Goal: Task Accomplishment & Management: Manage account settings

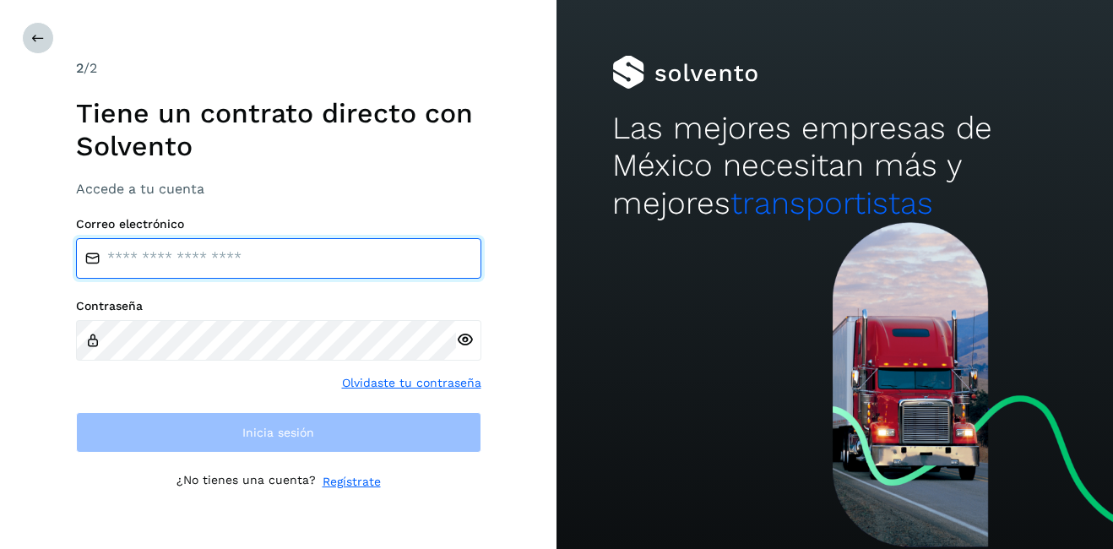
type input "**********"
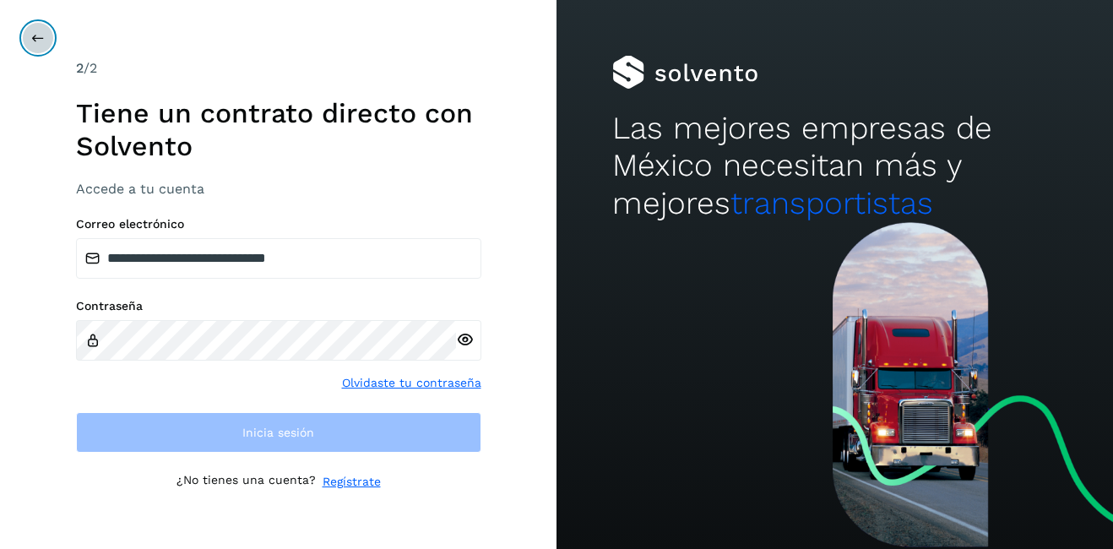
click at [33, 49] on button at bounding box center [38, 38] width 32 height 32
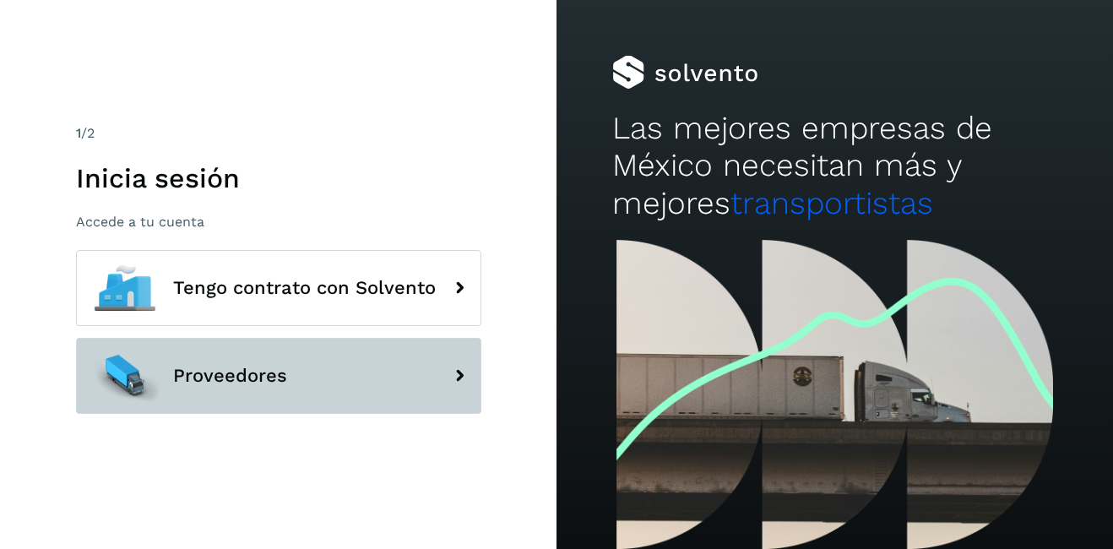
click at [263, 396] on button "Proveedores" at bounding box center [278, 376] width 405 height 76
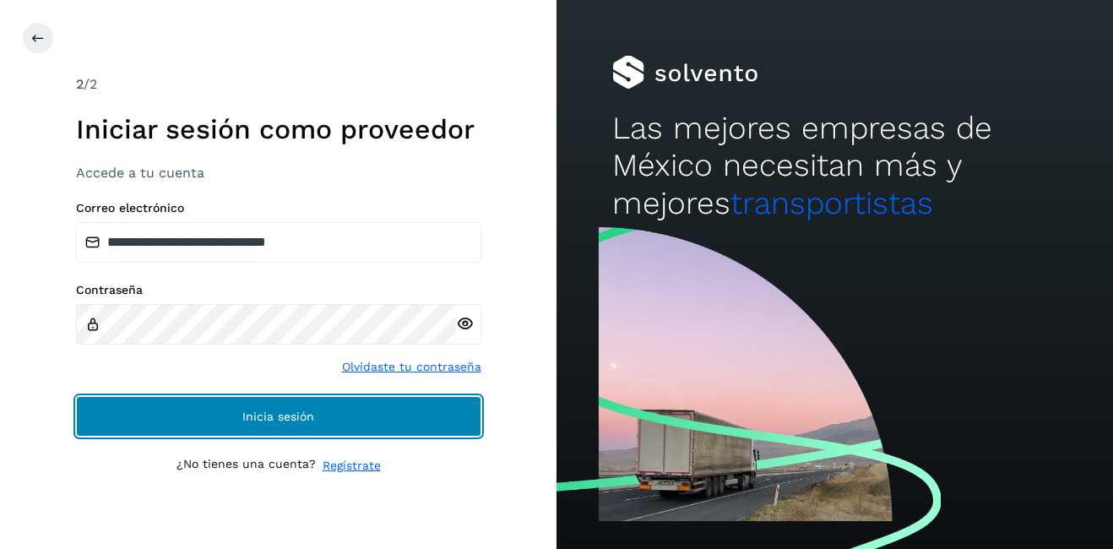
click at [218, 401] on button "Inicia sesión" at bounding box center [278, 416] width 405 height 41
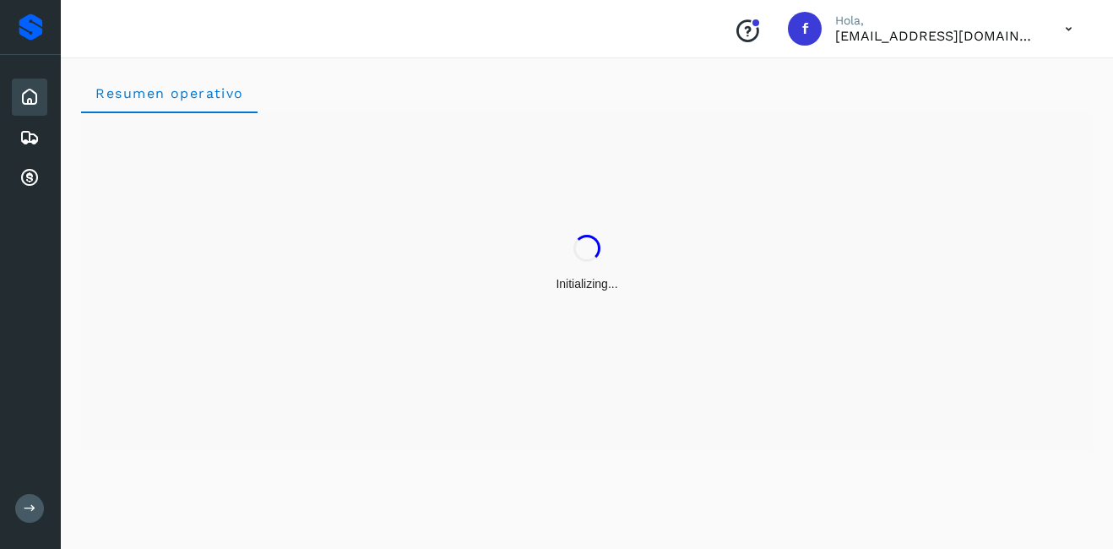
click at [24, 84] on div "Inicio" at bounding box center [29, 97] width 35 height 37
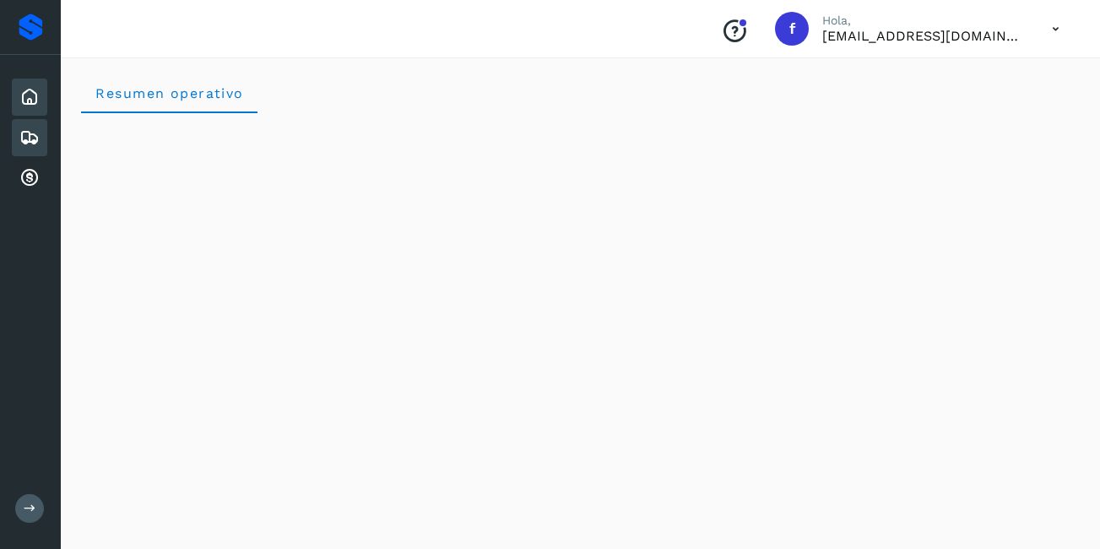
click at [17, 128] on div "Embarques" at bounding box center [29, 137] width 35 height 37
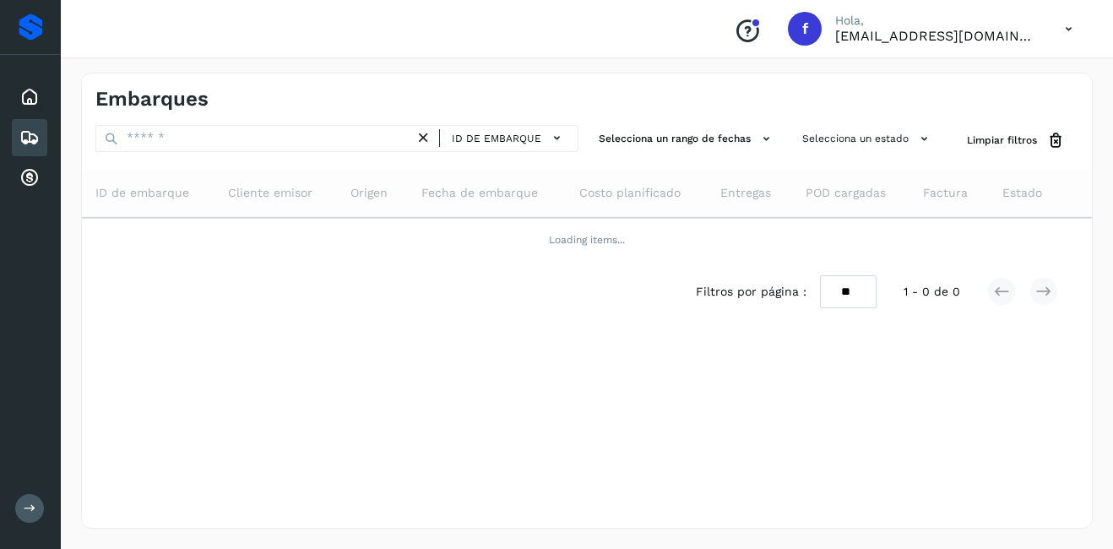
click at [28, 132] on icon at bounding box center [29, 138] width 20 height 20
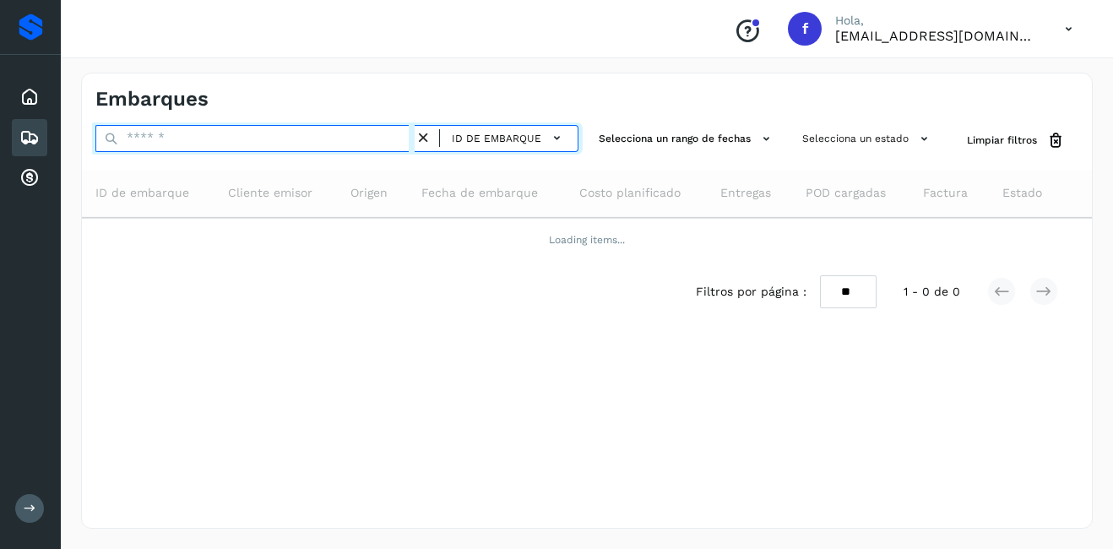
click at [214, 141] on input "text" at bounding box center [254, 138] width 319 height 27
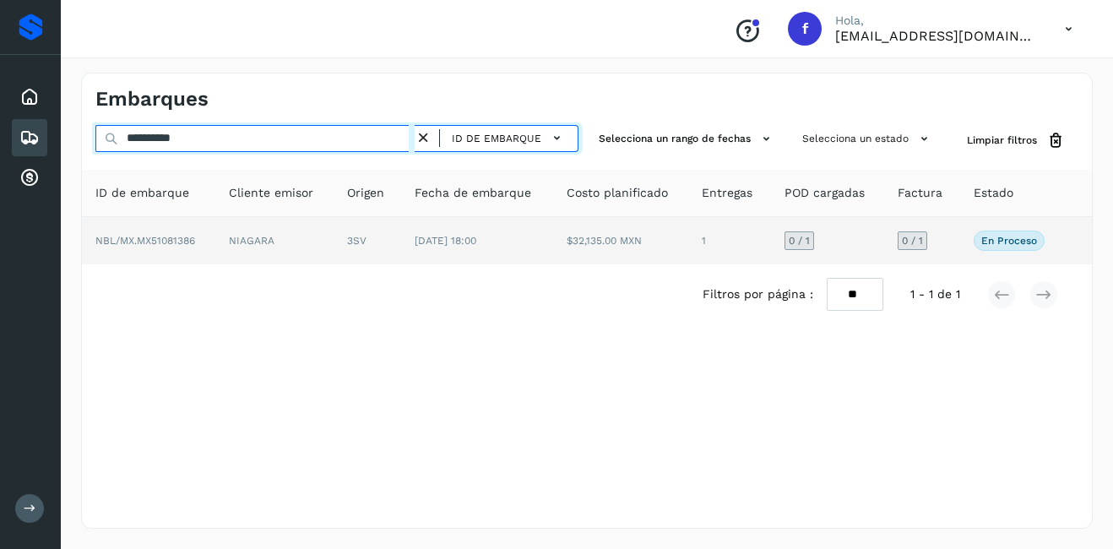
type input "**********"
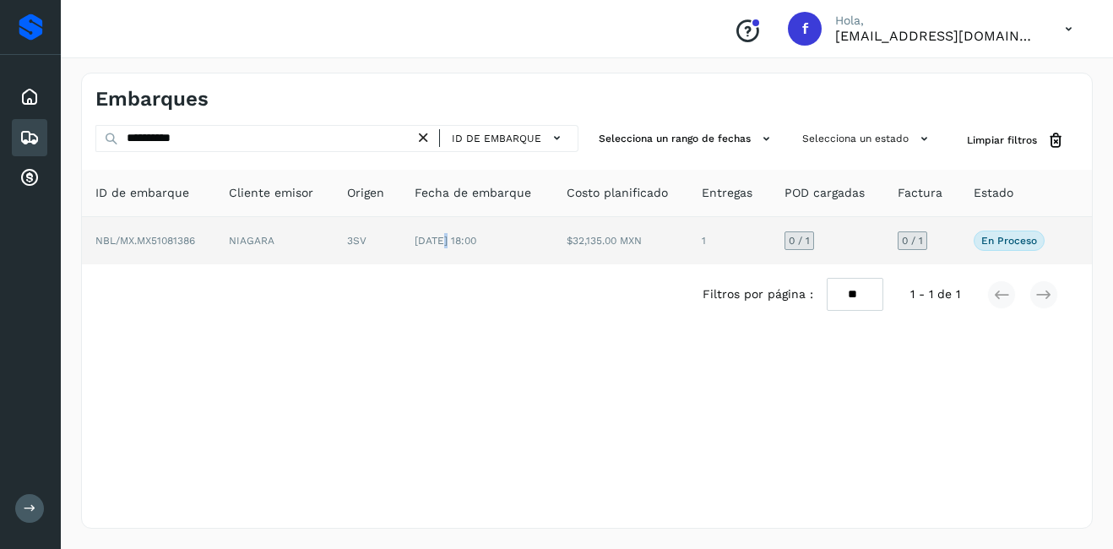
click at [442, 242] on span "[DATE] 18:00" at bounding box center [446, 241] width 62 height 12
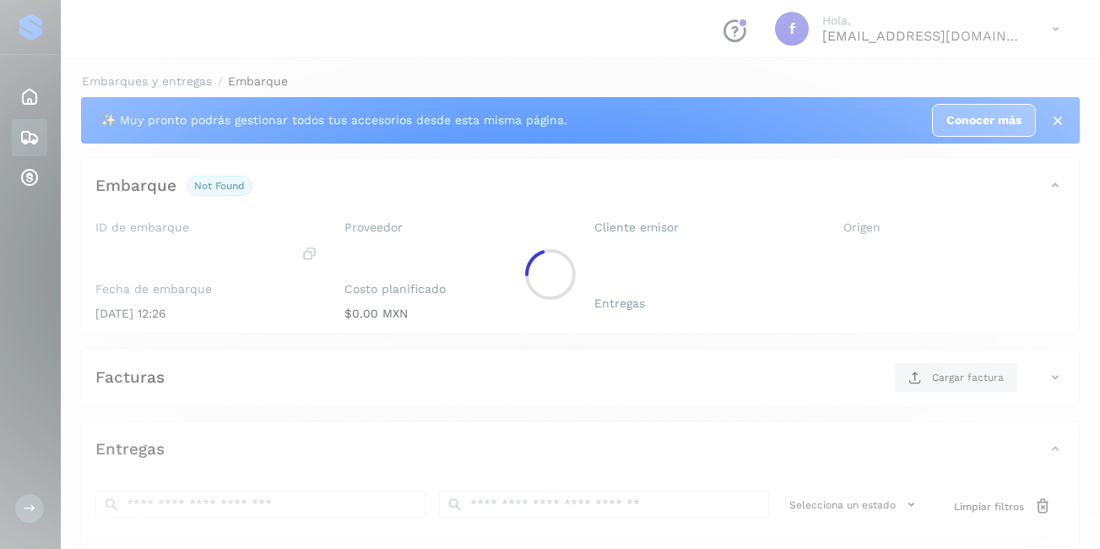
drag, startPoint x: 442, startPoint y: 242, endPoint x: 362, endPoint y: 245, distance: 80.3
click at [362, 245] on div at bounding box center [550, 274] width 1100 height 549
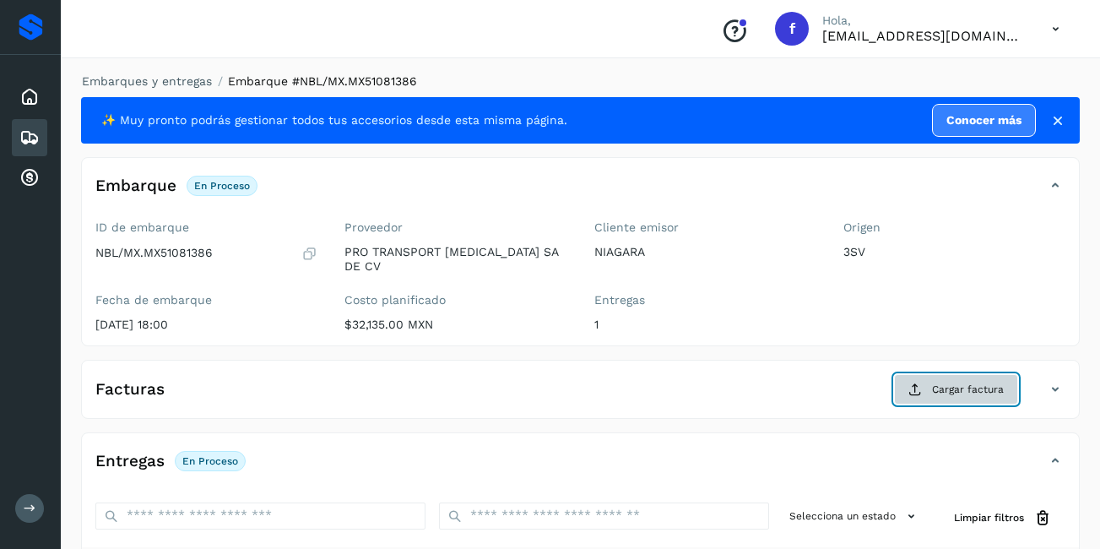
click at [976, 382] on span "Cargar factura" at bounding box center [968, 389] width 72 height 15
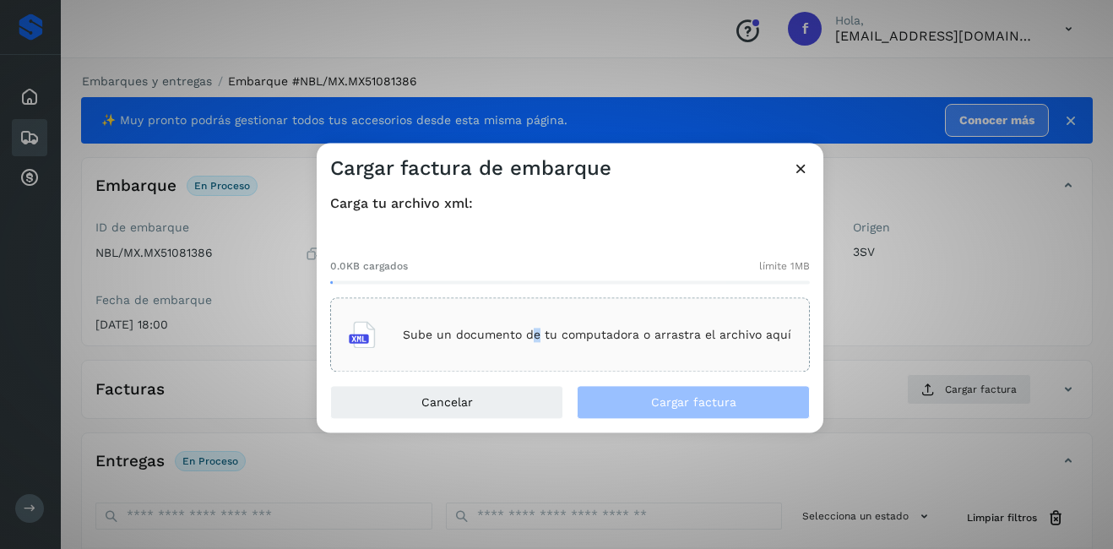
click at [540, 361] on div "Sube un documento de tu computadora o arrastra el archivo aquí" at bounding box center [570, 335] width 480 height 74
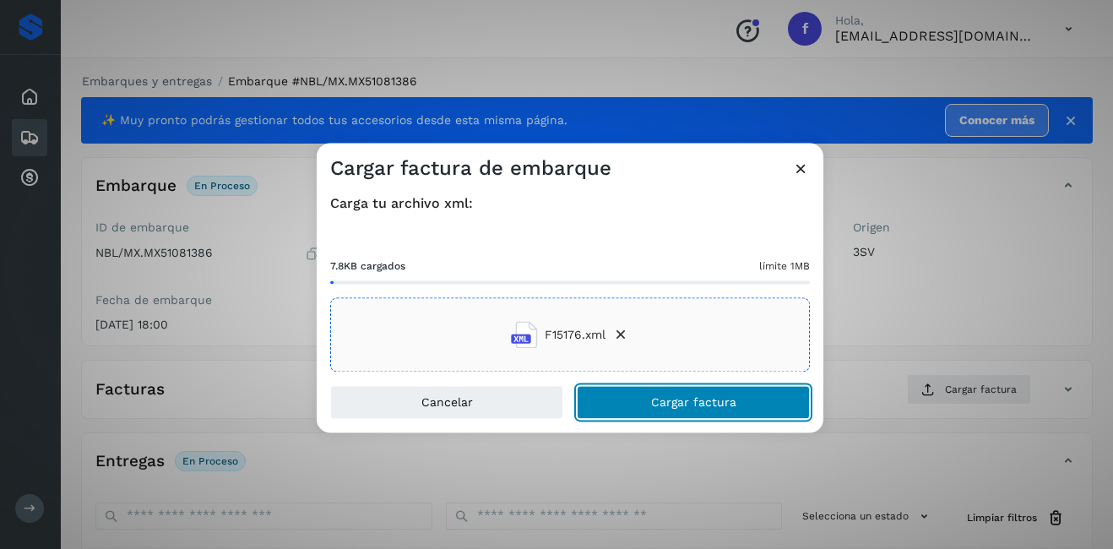
click at [632, 401] on button "Cargar factura" at bounding box center [693, 403] width 233 height 34
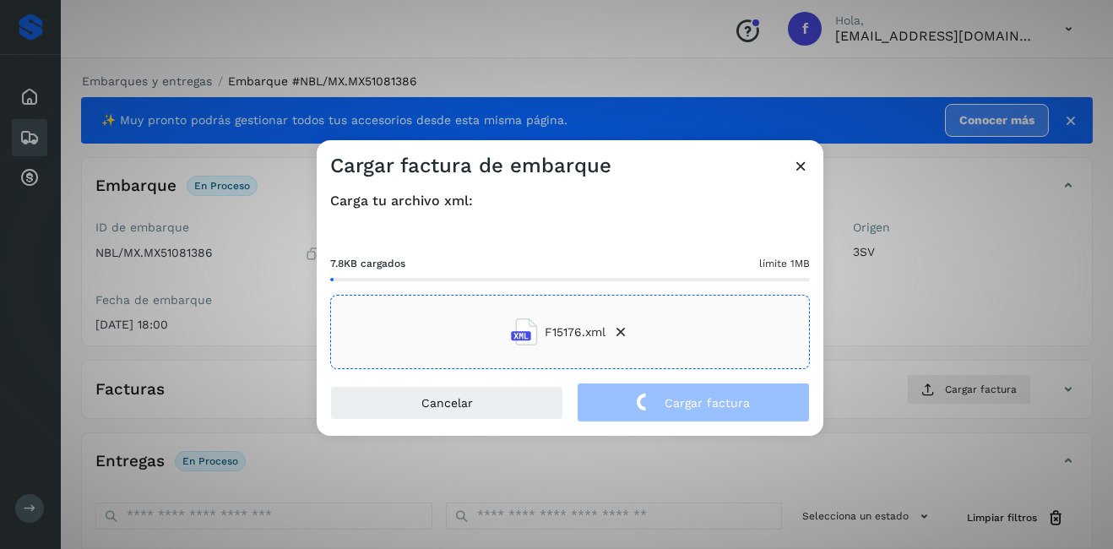
click at [994, 322] on div "Cargar factura de embarque Carga tu archivo xml: 7.8KB cargados límite 1MB F151…" at bounding box center [556, 274] width 1113 height 549
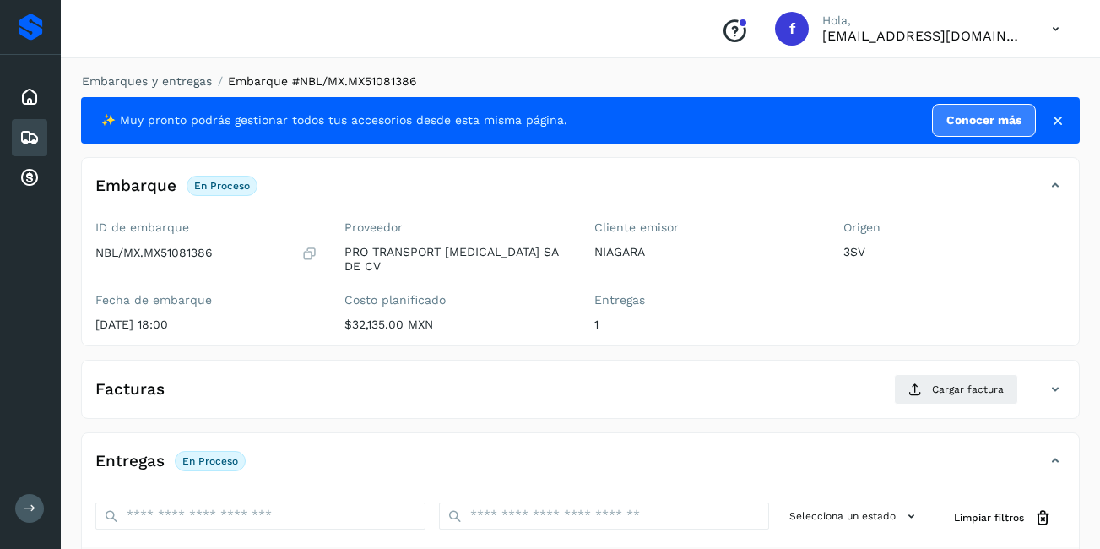
scroll to position [255, 0]
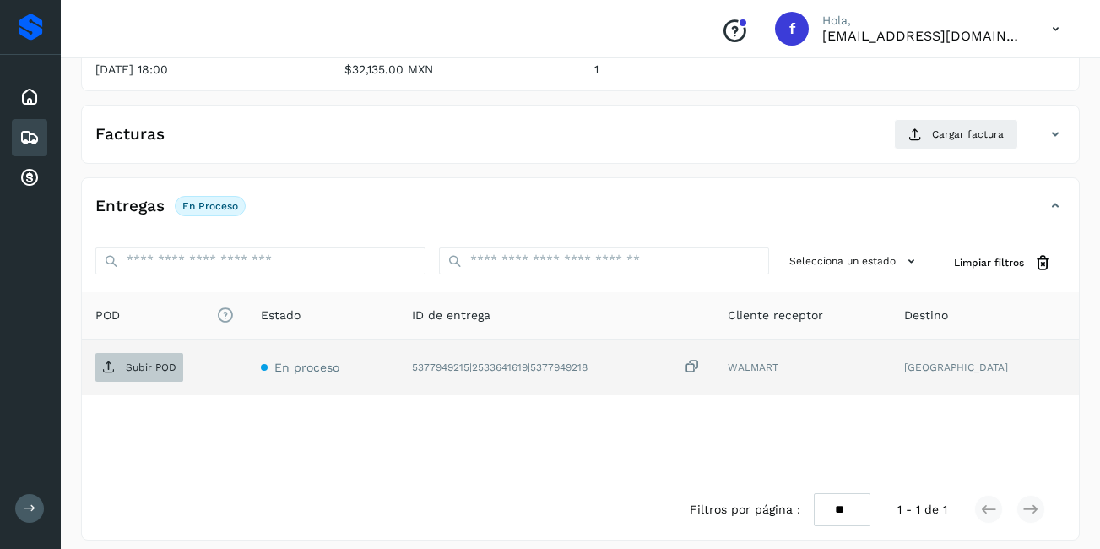
click at [146, 361] on p "Subir POD" at bounding box center [151, 367] width 51 height 12
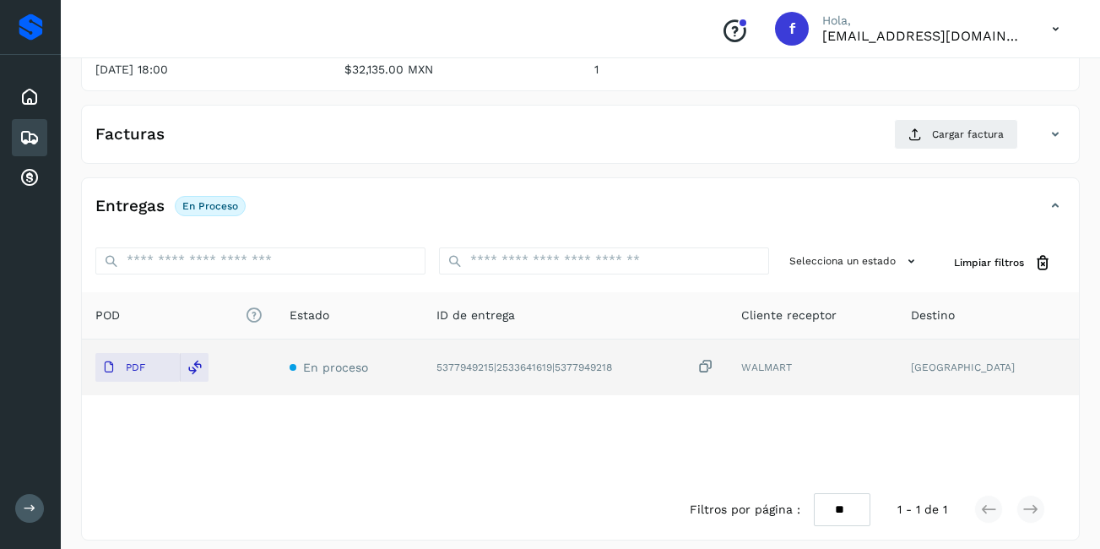
scroll to position [0, 0]
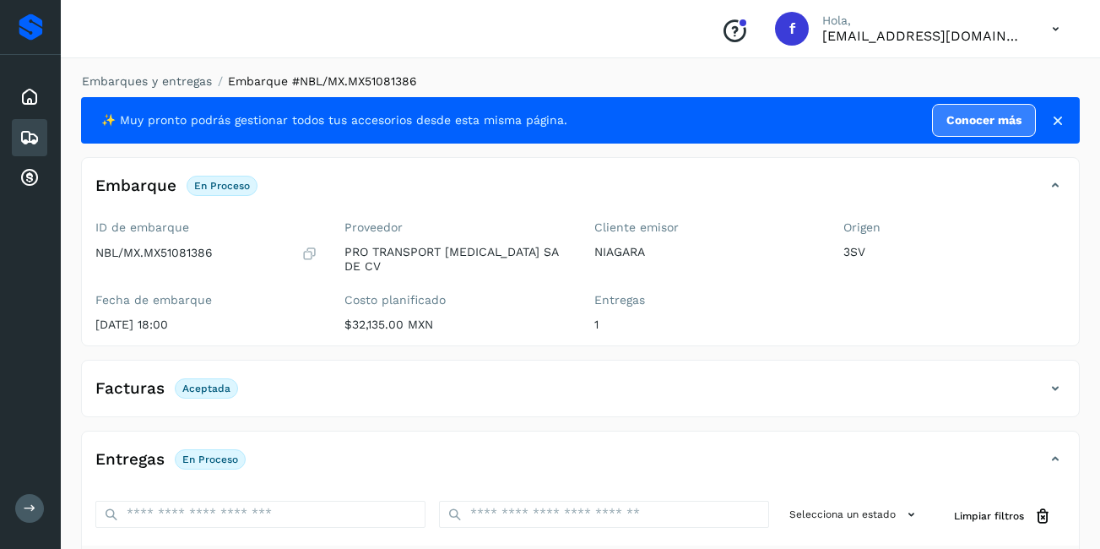
click at [14, 124] on div "Embarques" at bounding box center [29, 137] width 35 height 37
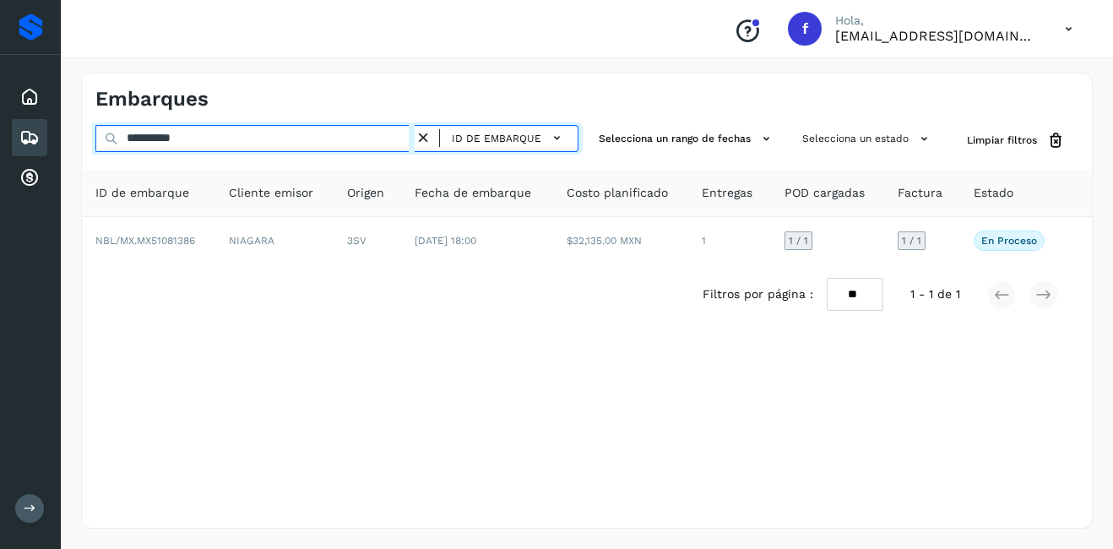
drag, startPoint x: 209, startPoint y: 137, endPoint x: 145, endPoint y: 150, distance: 65.6
click at [145, 150] on input "**********" at bounding box center [254, 138] width 319 height 27
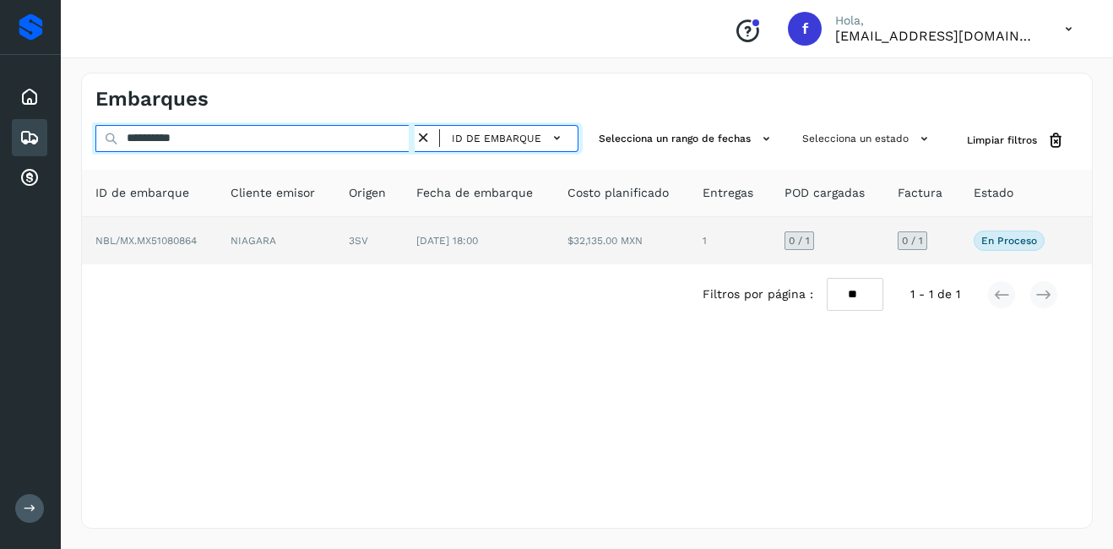
type input "**********"
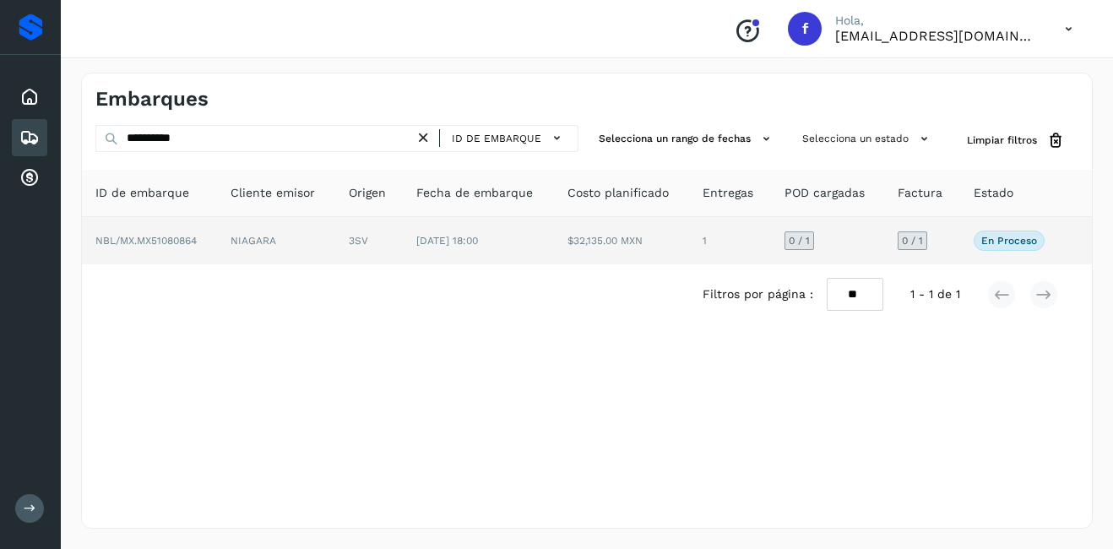
click at [214, 237] on td "NBL/MX.MX51080864" at bounding box center [149, 240] width 135 height 47
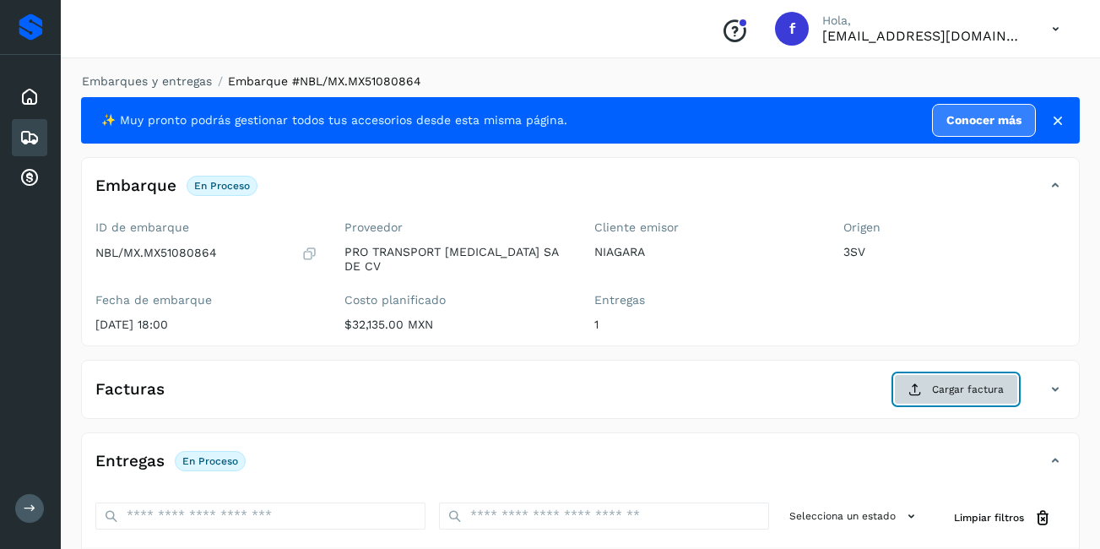
click at [970, 383] on span "Cargar factura" at bounding box center [968, 389] width 72 height 15
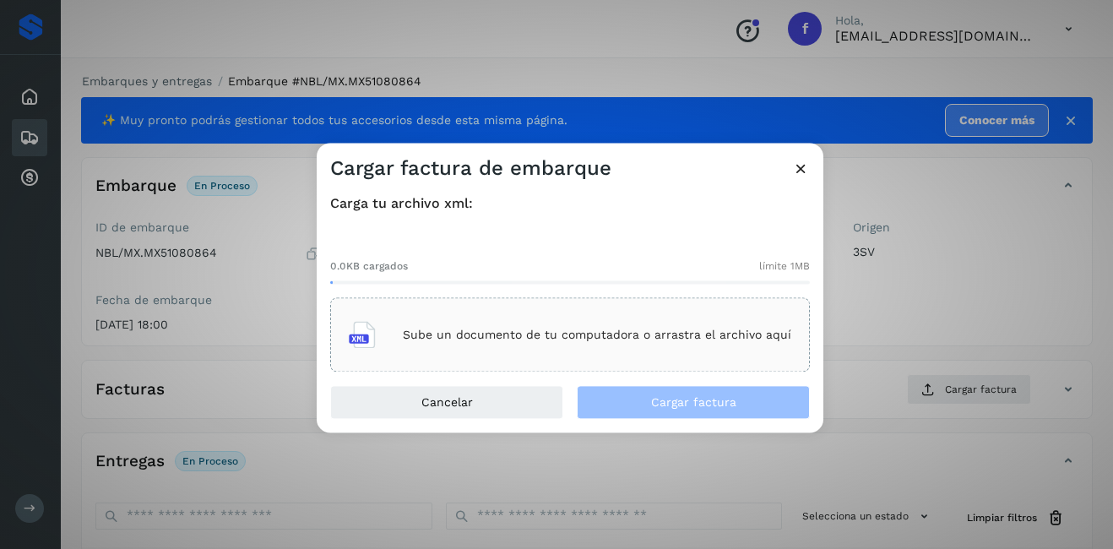
click at [520, 333] on p "Sube un documento de tu computadora o arrastra el archivo aquí" at bounding box center [597, 335] width 388 height 14
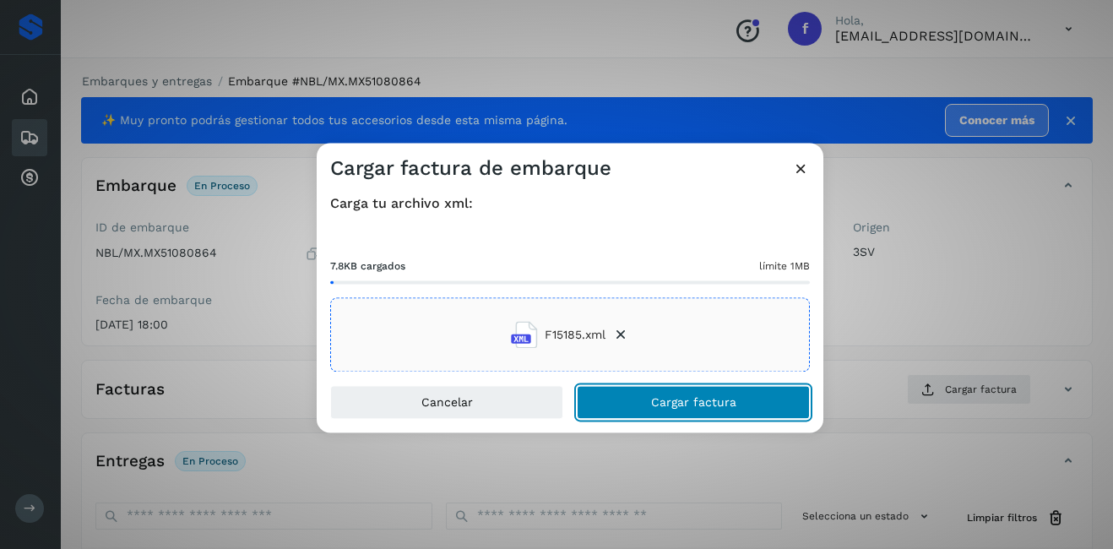
click at [632, 415] on button "Cargar factura" at bounding box center [693, 403] width 233 height 34
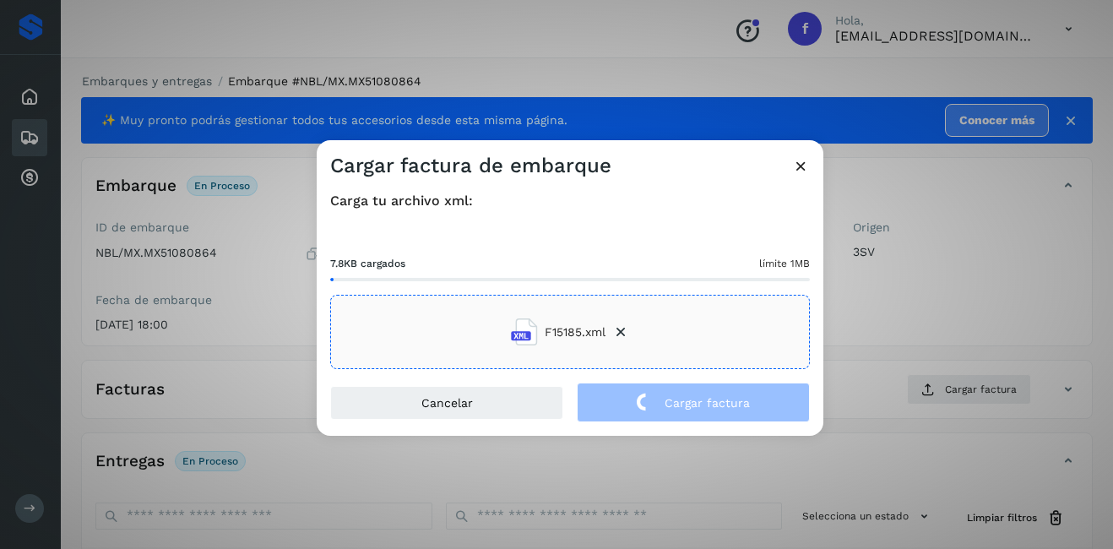
click at [964, 295] on div "Cargar factura de embarque Carga tu archivo xml: 7.8KB cargados límite 1MB F151…" at bounding box center [556, 274] width 1113 height 549
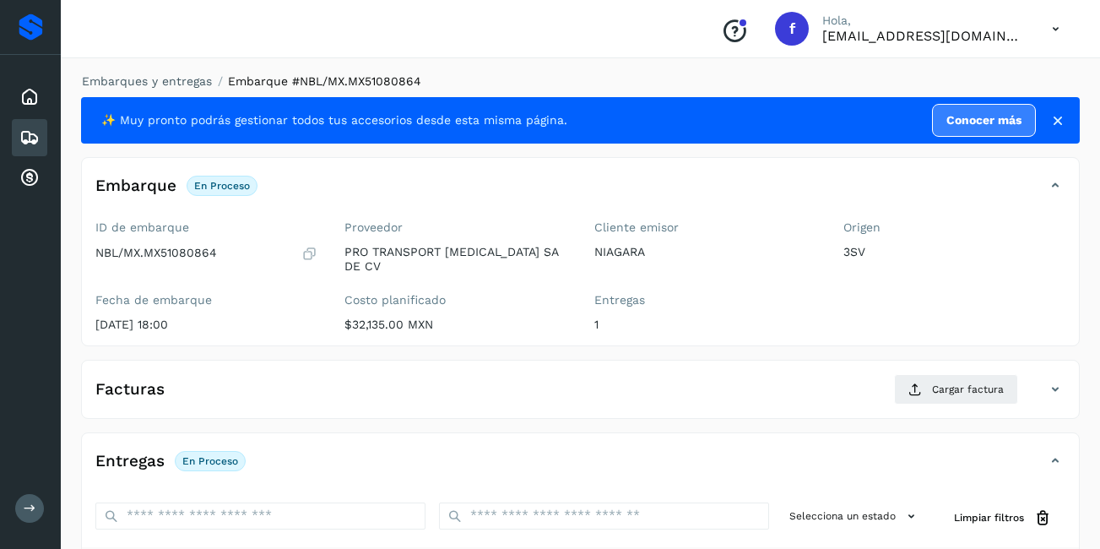
scroll to position [255, 0]
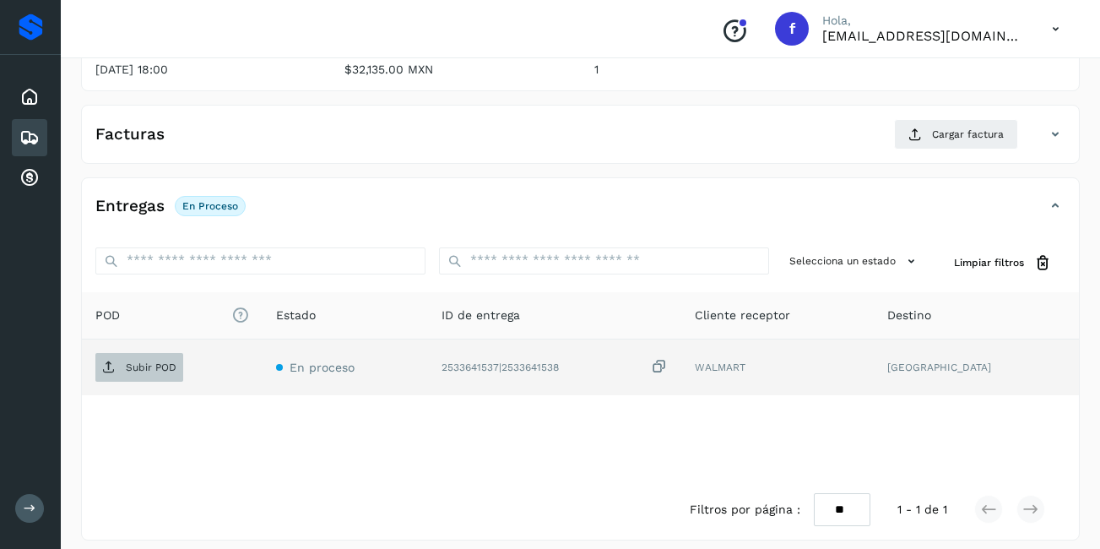
click at [98, 362] on span "Subir POD" at bounding box center [139, 367] width 88 height 27
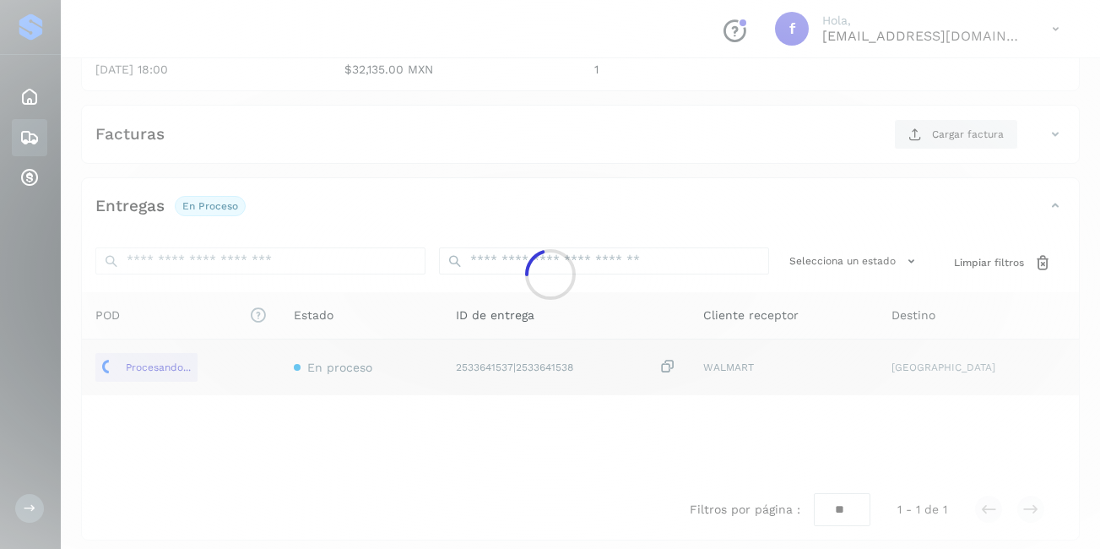
click at [783, 177] on div at bounding box center [550, 274] width 1100 height 549
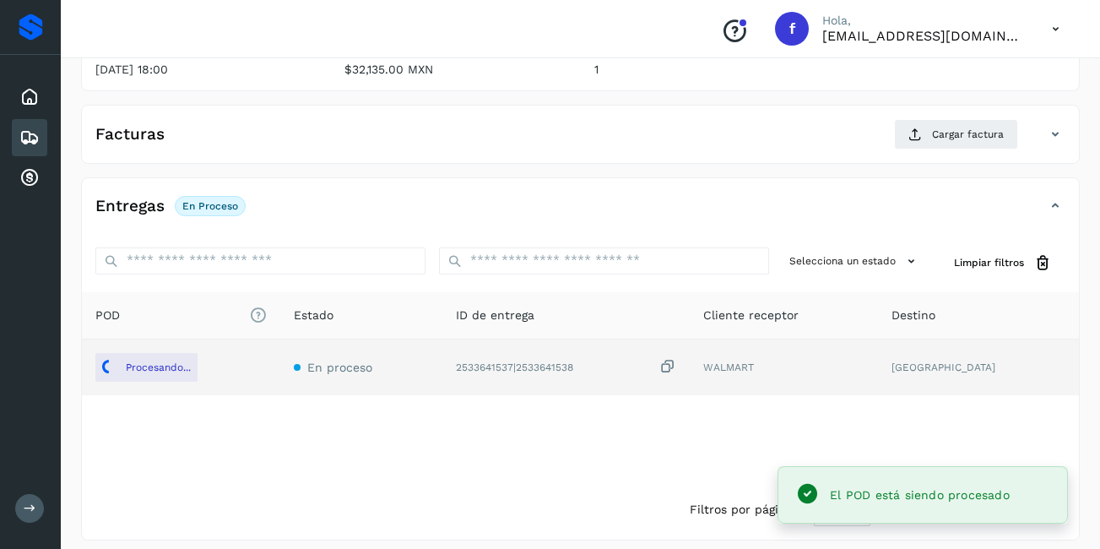
click at [1045, 126] on icon at bounding box center [1055, 134] width 20 height 20
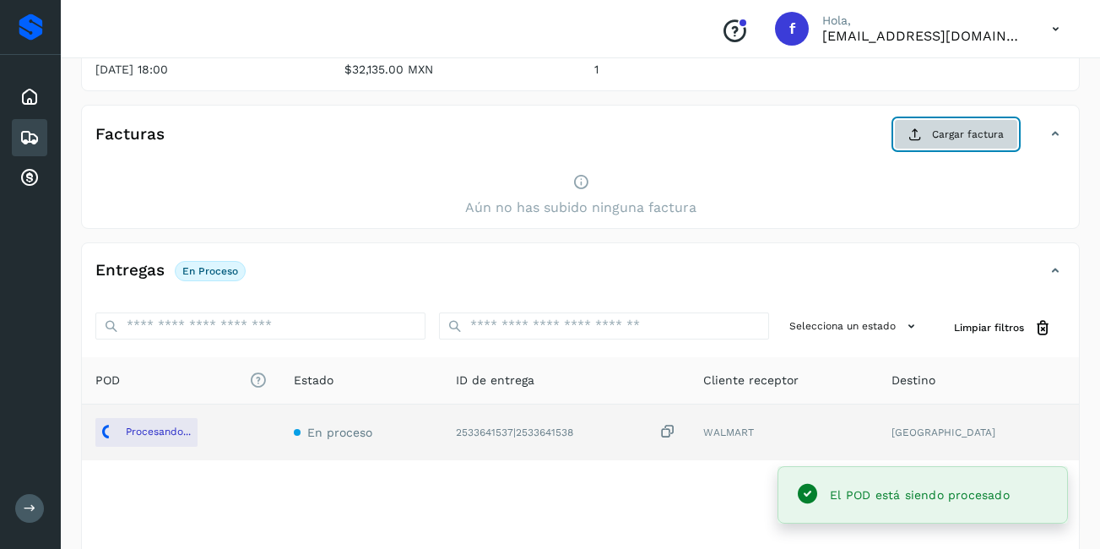
click at [944, 127] on span "Cargar factura" at bounding box center [968, 134] width 72 height 15
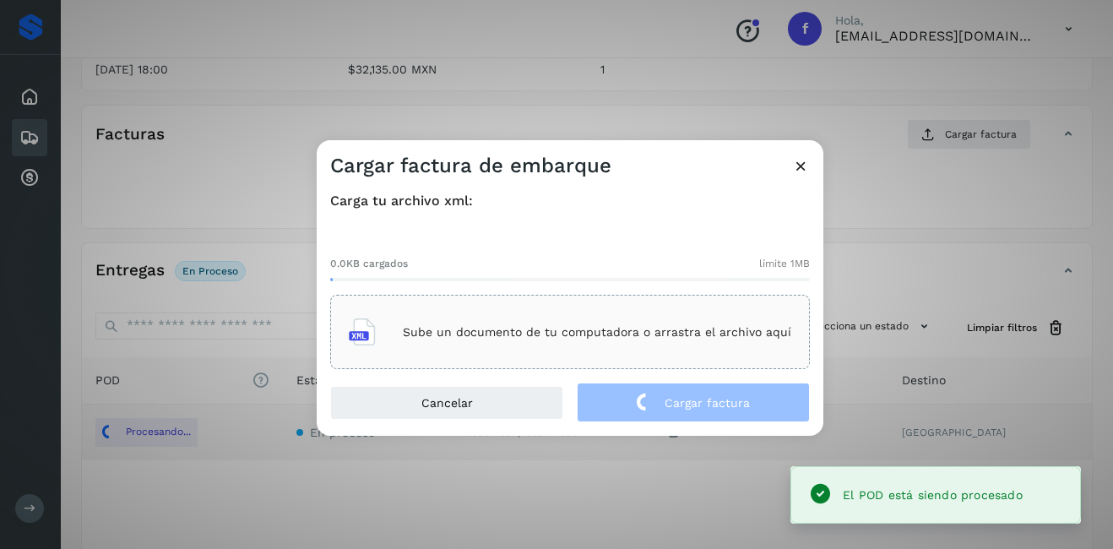
click at [585, 345] on div "Sube un documento de tu computadora o arrastra el archivo aquí" at bounding box center [570, 332] width 442 height 46
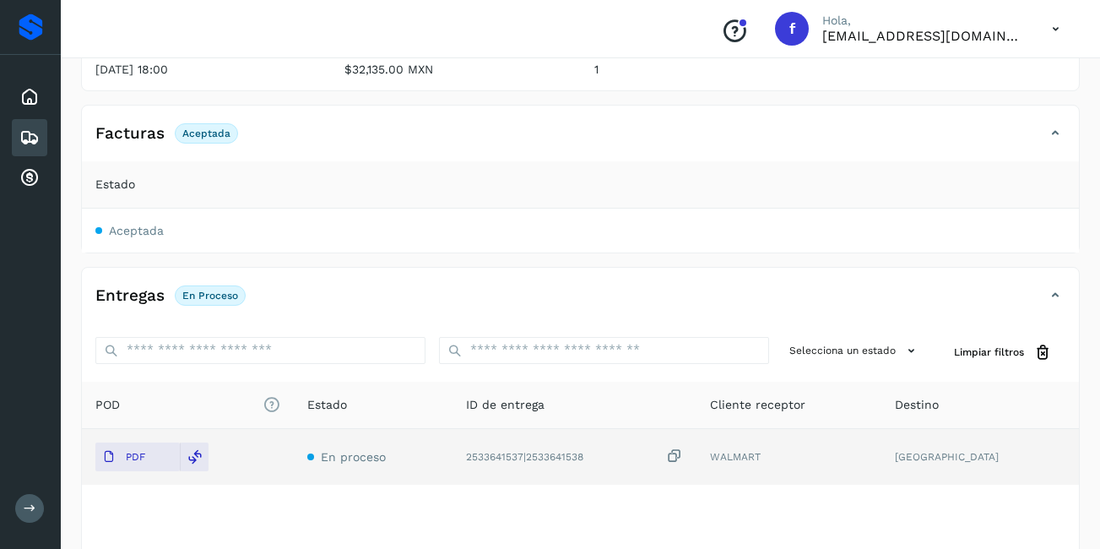
scroll to position [2, 0]
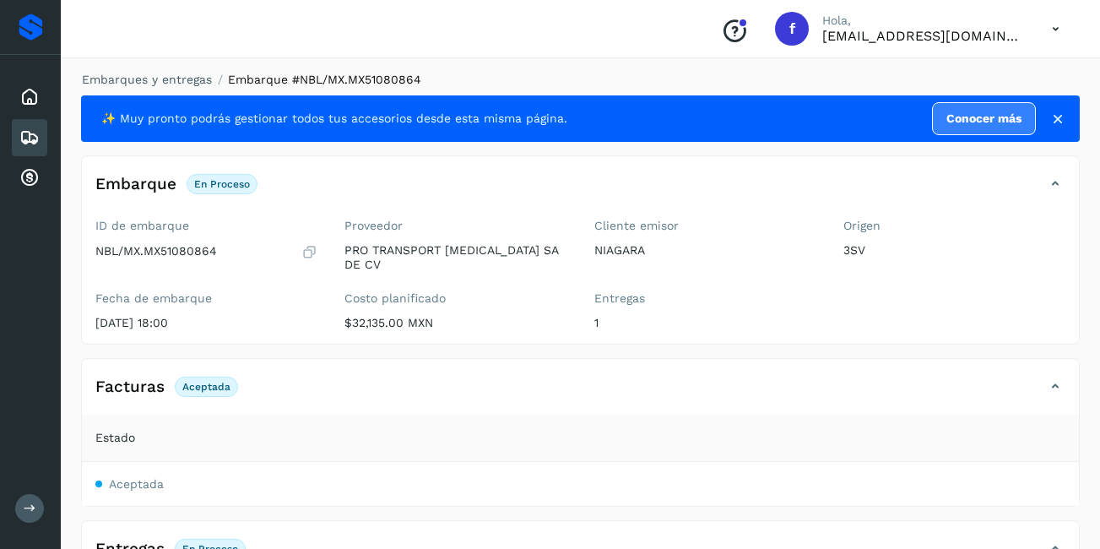
click at [1051, 380] on icon at bounding box center [1055, 387] width 20 height 20
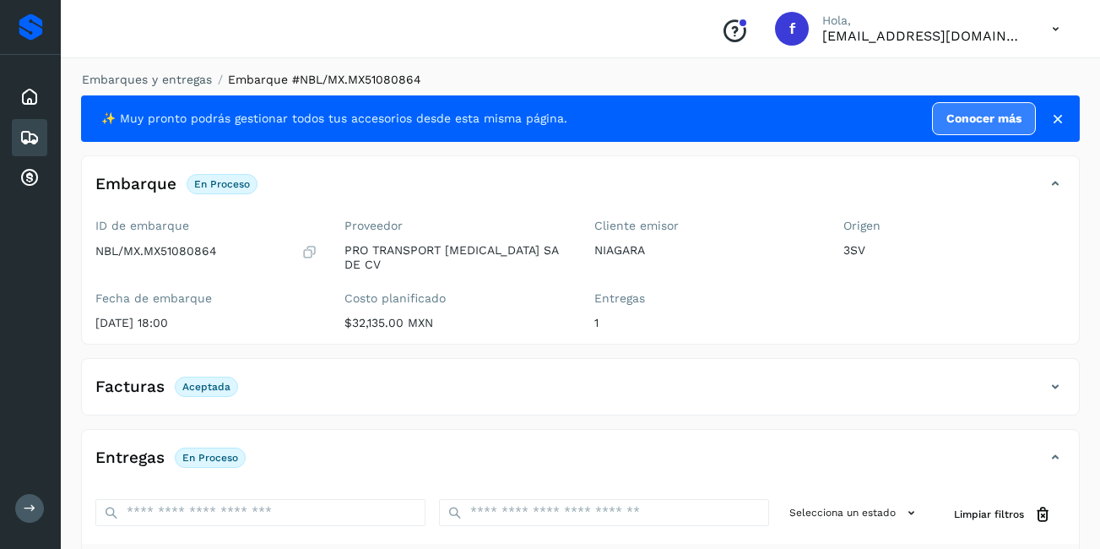
click at [1056, 377] on icon at bounding box center [1055, 387] width 20 height 20
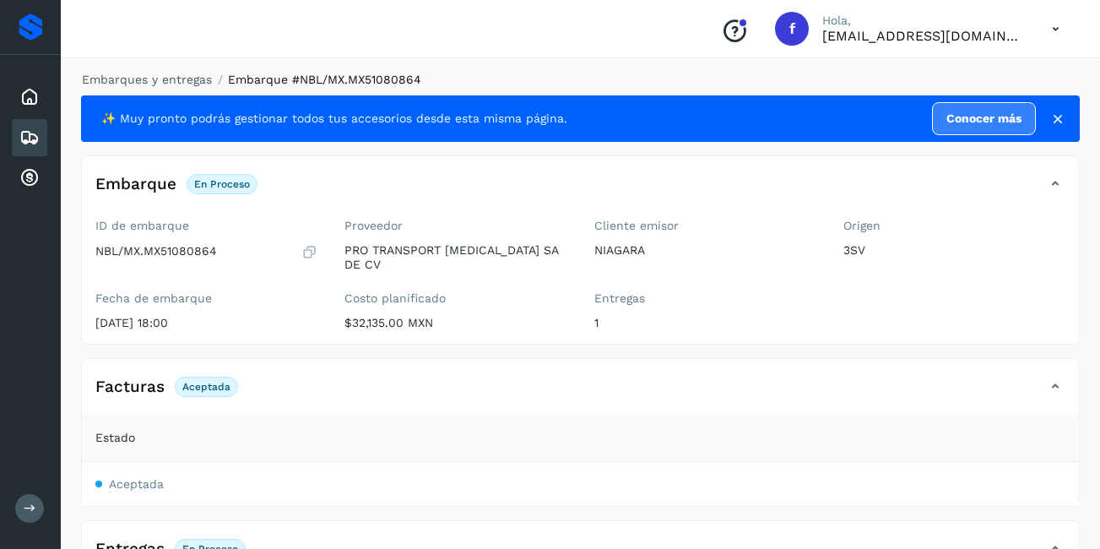
click at [138, 477] on span "Aceptada" at bounding box center [136, 484] width 55 height 14
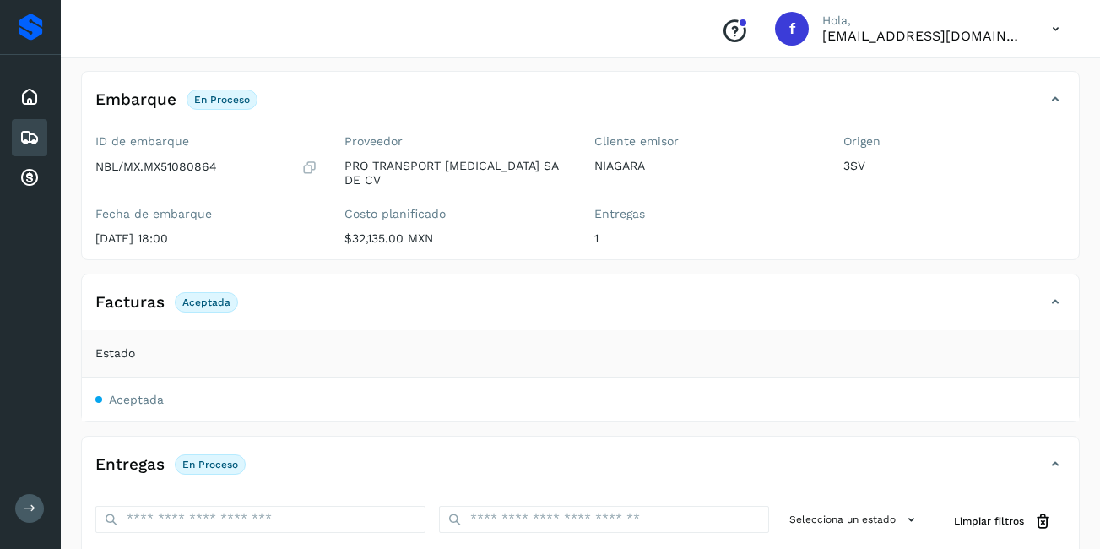
scroll to position [171, 0]
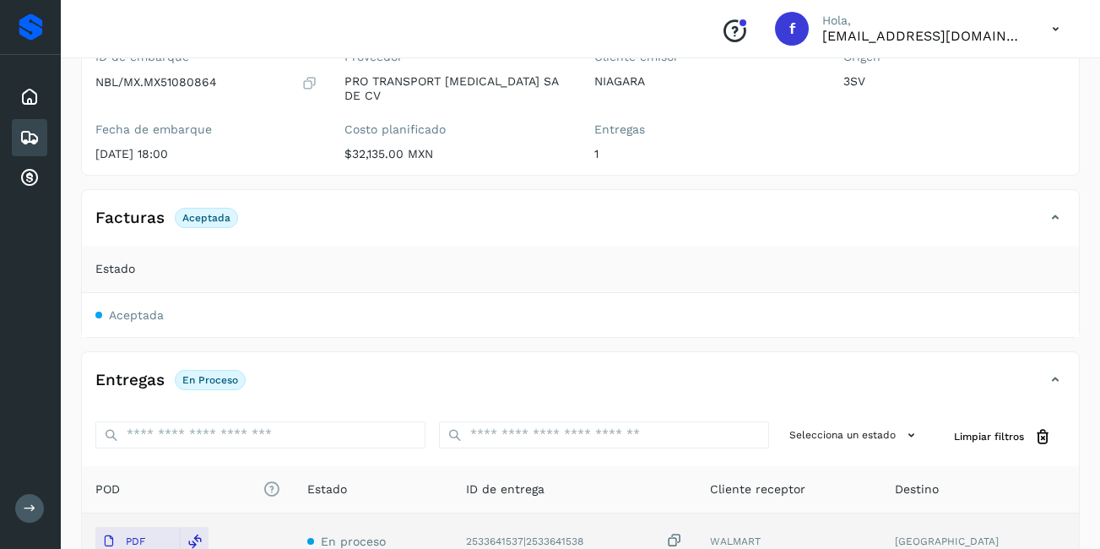
click at [1060, 208] on icon at bounding box center [1055, 218] width 20 height 20
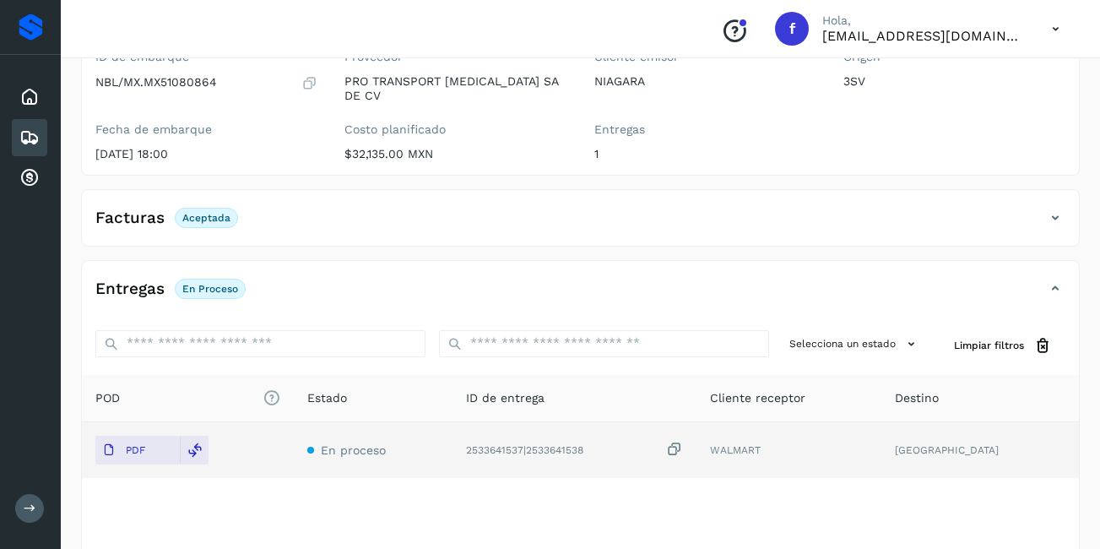
click at [1060, 208] on icon at bounding box center [1055, 218] width 20 height 20
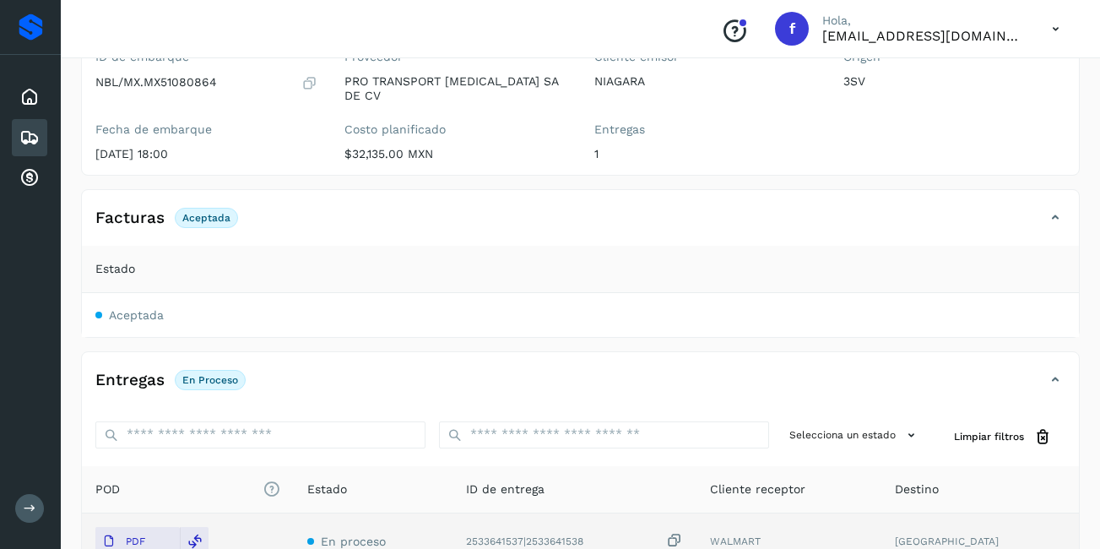
click at [114, 260] on span "Estado" at bounding box center [115, 269] width 40 height 18
click at [213, 212] on p "Aceptada" at bounding box center [206, 218] width 48 height 12
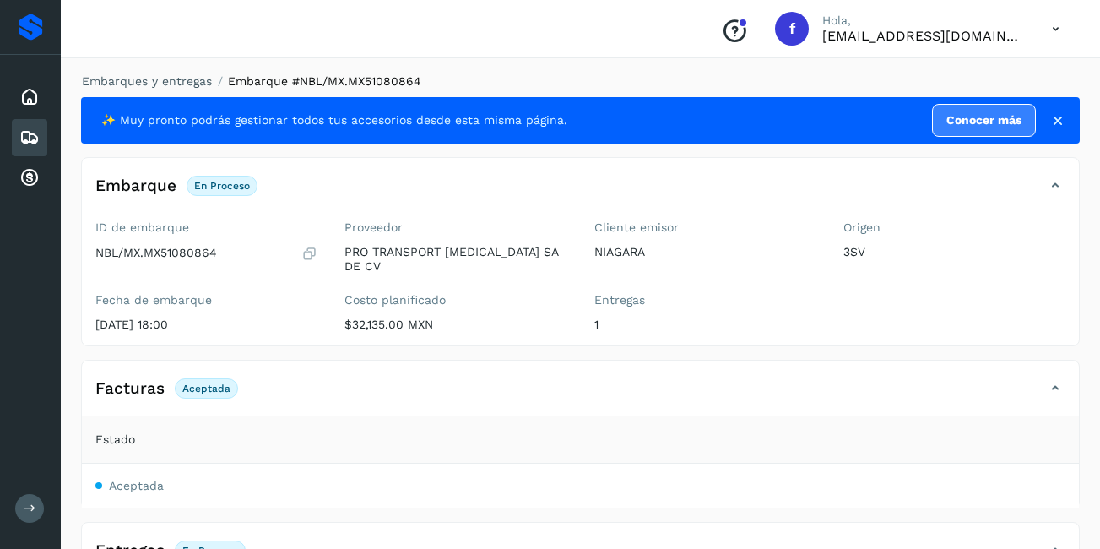
click at [20, 128] on icon at bounding box center [29, 138] width 20 height 20
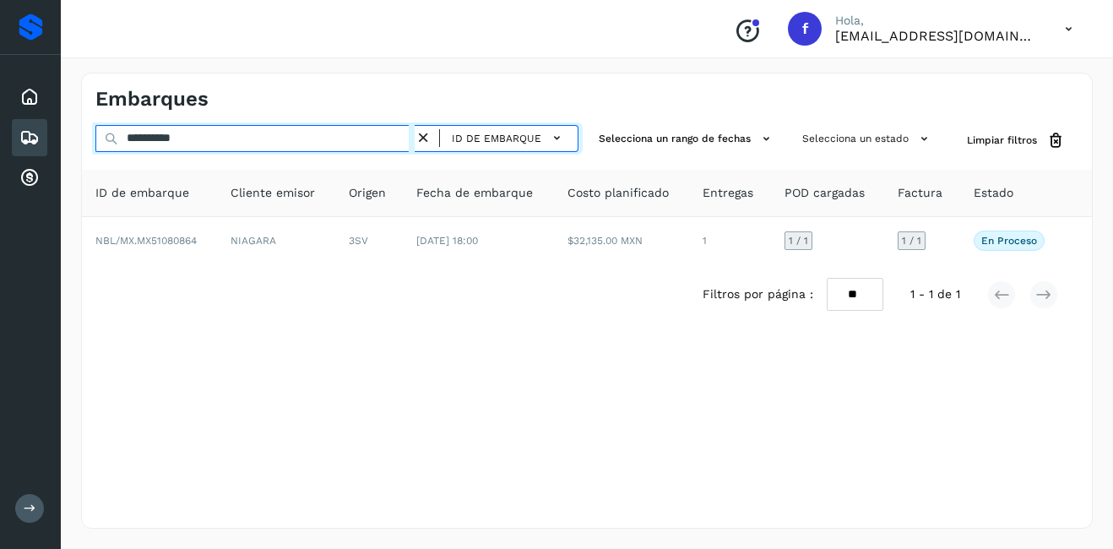
drag, startPoint x: 214, startPoint y: 138, endPoint x: 144, endPoint y: 137, distance: 69.3
click at [144, 137] on input "**********" at bounding box center [254, 138] width 319 height 27
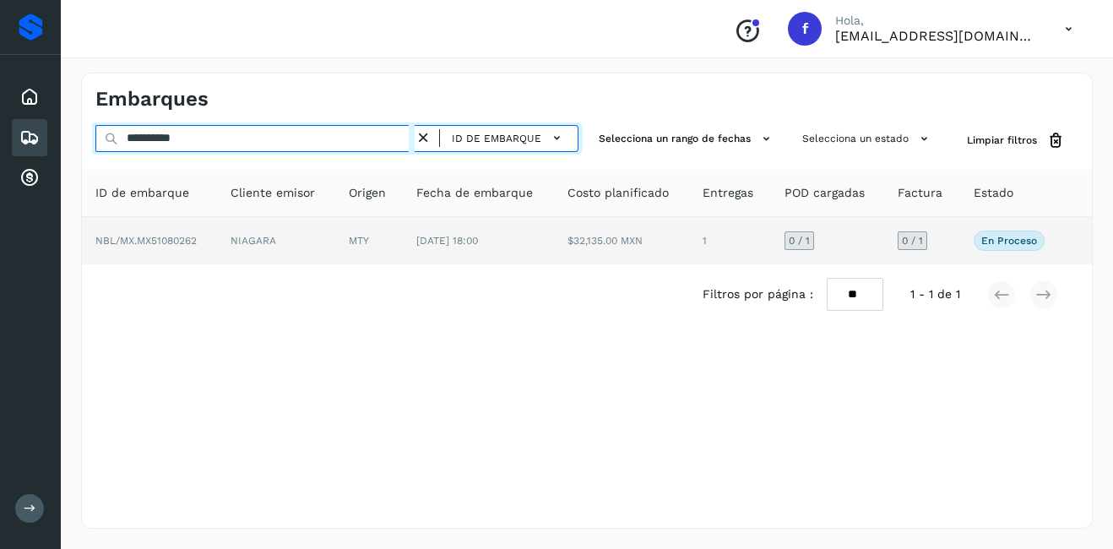
type input "**********"
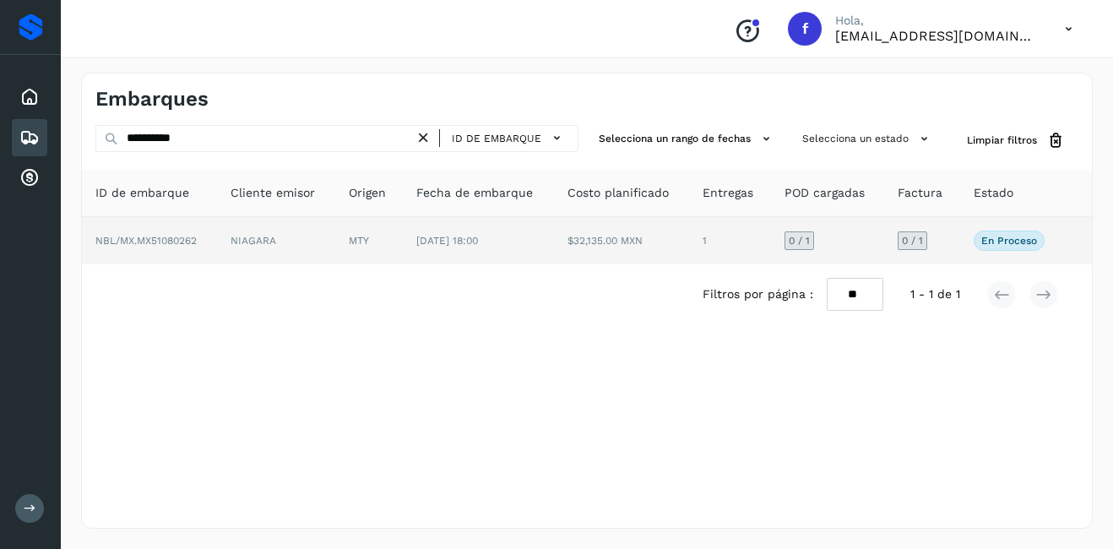
click at [182, 242] on span "NBL/MX.MX51080262" at bounding box center [145, 241] width 101 height 12
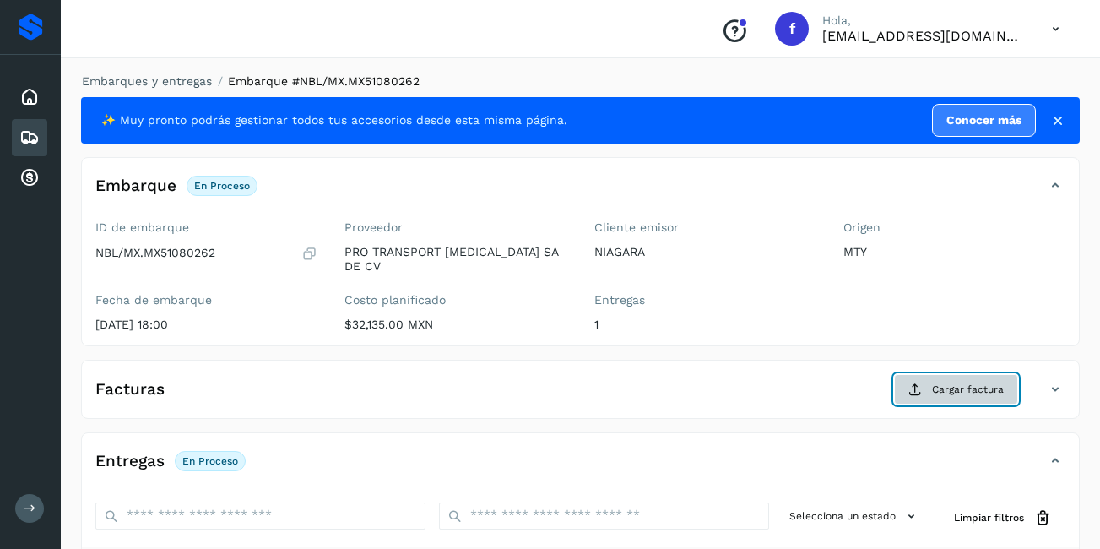
click at [935, 382] on span "Cargar factura" at bounding box center [968, 389] width 72 height 15
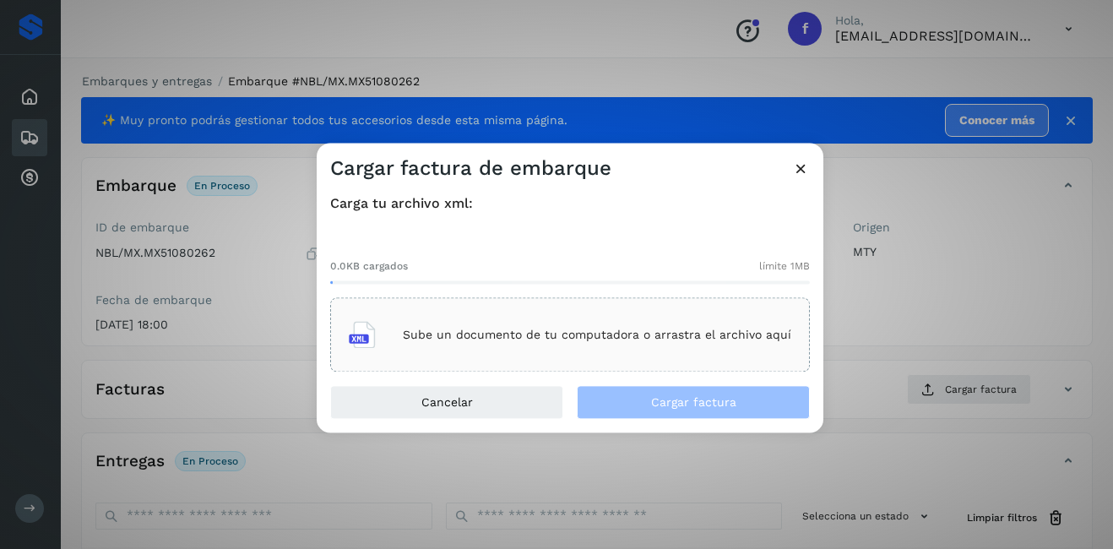
click at [506, 344] on div "Sube un documento de tu computadora o arrastra el archivo aquí" at bounding box center [570, 335] width 442 height 46
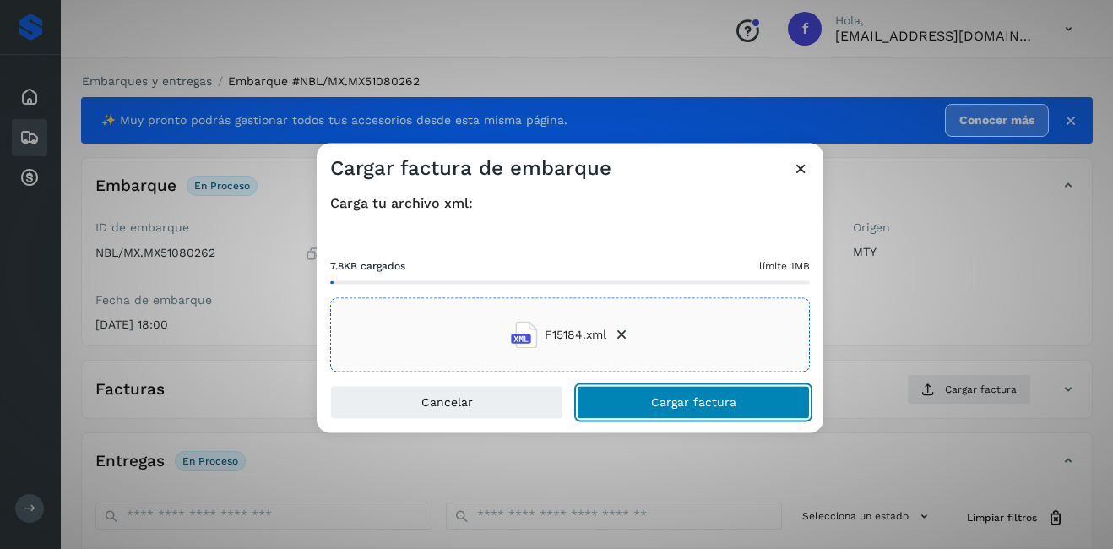
click at [733, 405] on span "Cargar factura" at bounding box center [693, 403] width 85 height 12
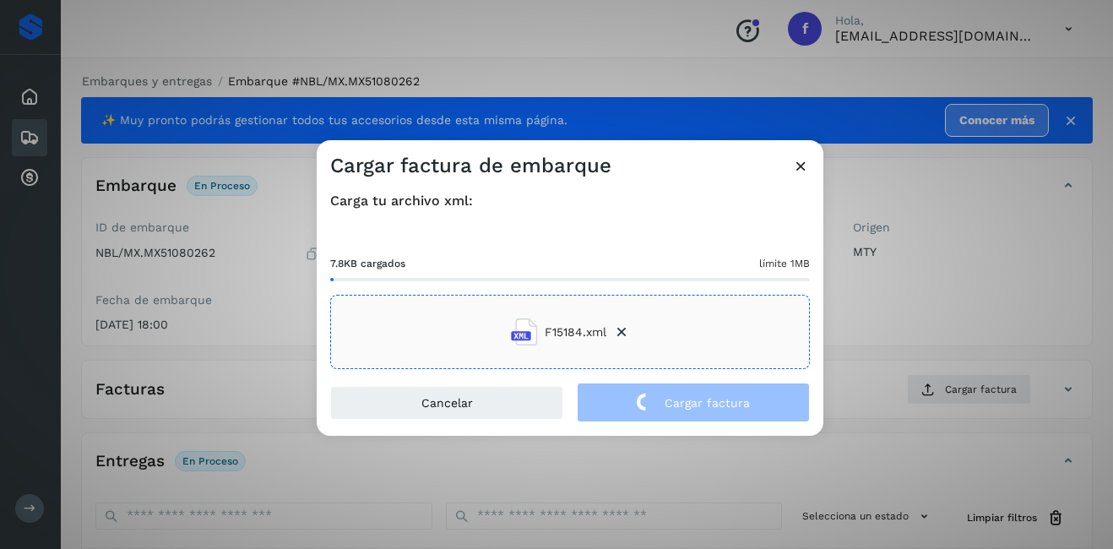
click at [974, 305] on div "Cargar factura de embarque Carga tu archivo xml: 7.8KB cargados límite 1MB F151…" at bounding box center [556, 274] width 1113 height 549
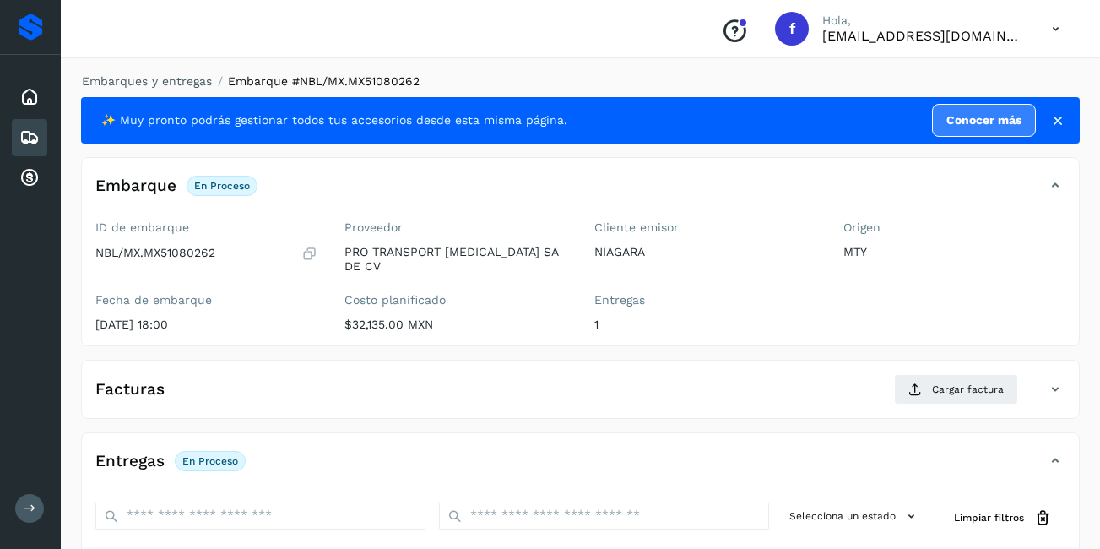
scroll to position [255, 0]
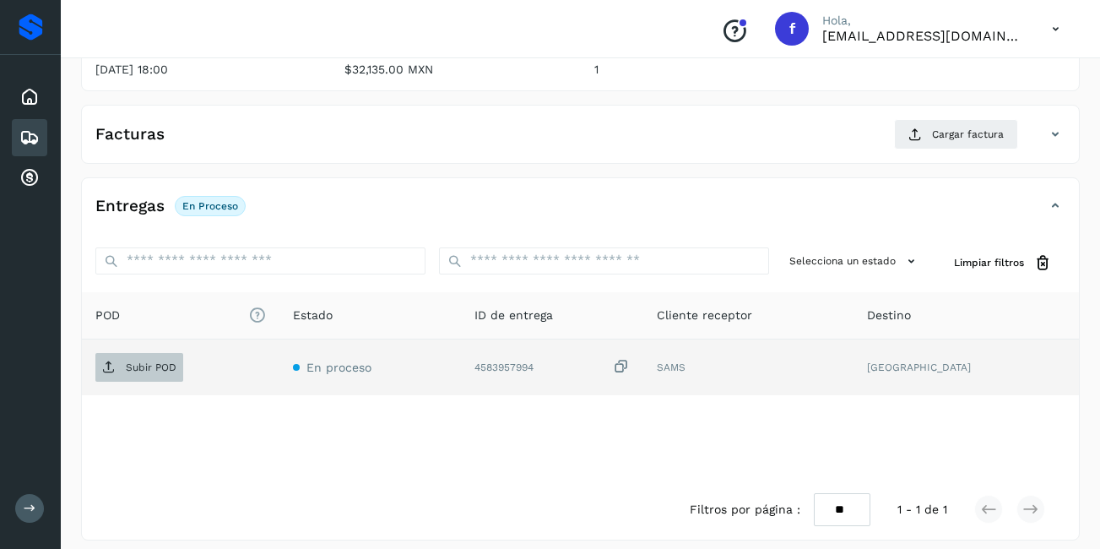
click at [143, 361] on p "Subir POD" at bounding box center [151, 367] width 51 height 12
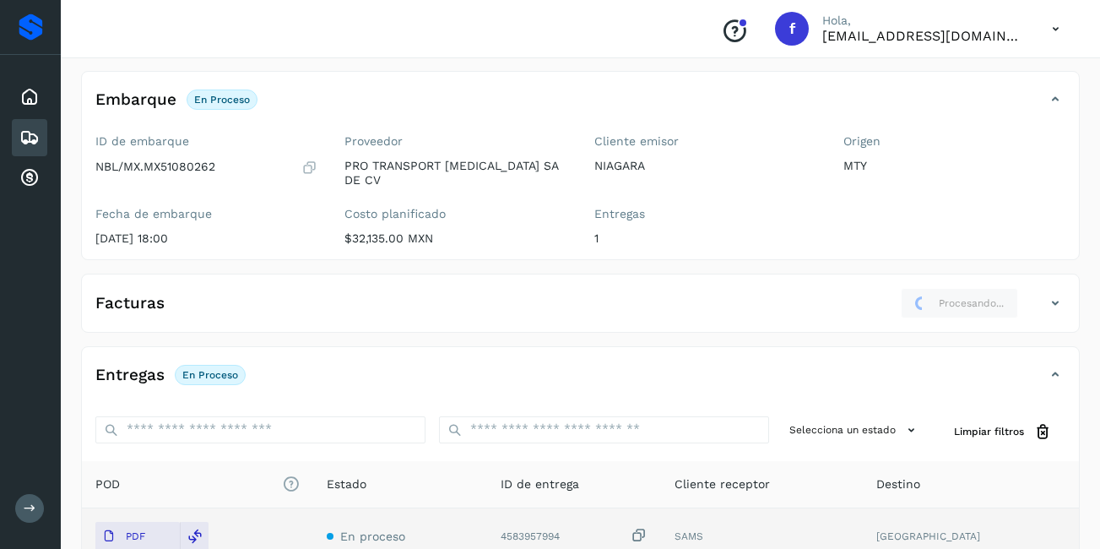
scroll to position [0, 0]
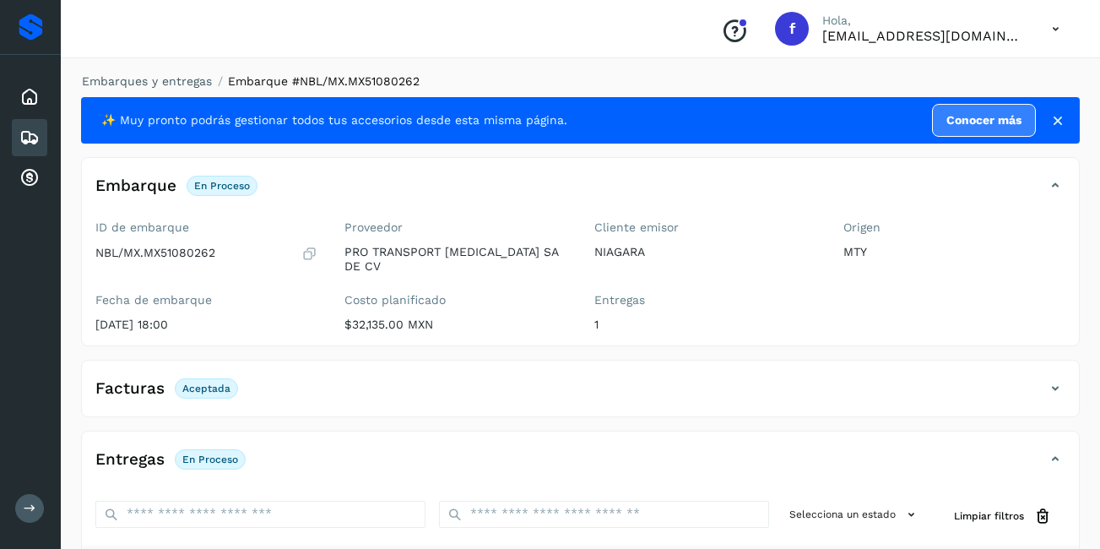
click at [27, 139] on icon at bounding box center [29, 138] width 20 height 20
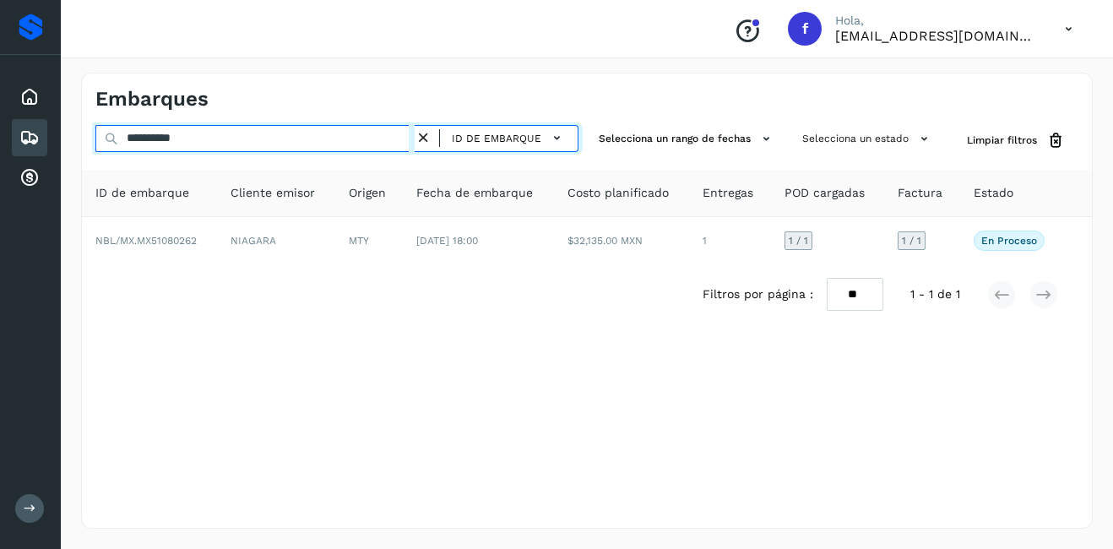
drag, startPoint x: 214, startPoint y: 146, endPoint x: 146, endPoint y: 149, distance: 67.6
click at [146, 149] on input "**********" at bounding box center [254, 138] width 319 height 27
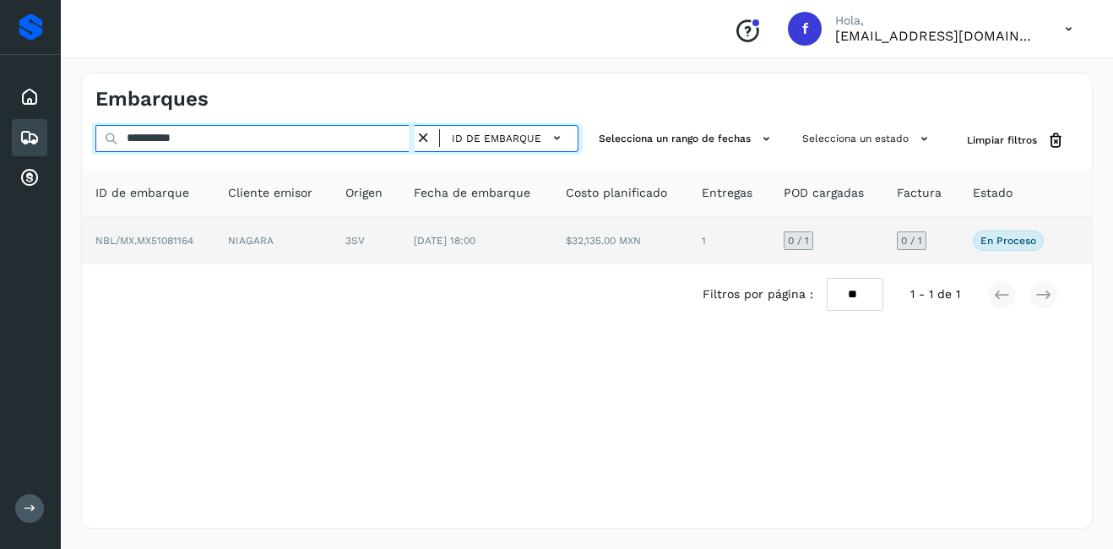
type input "**********"
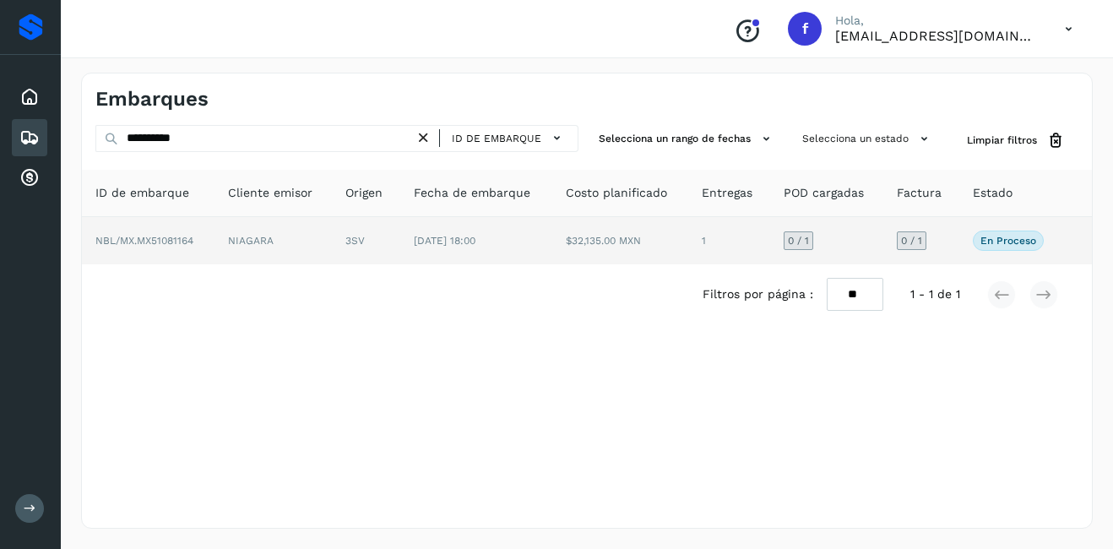
click at [341, 239] on td "3SV" at bounding box center [366, 240] width 68 height 47
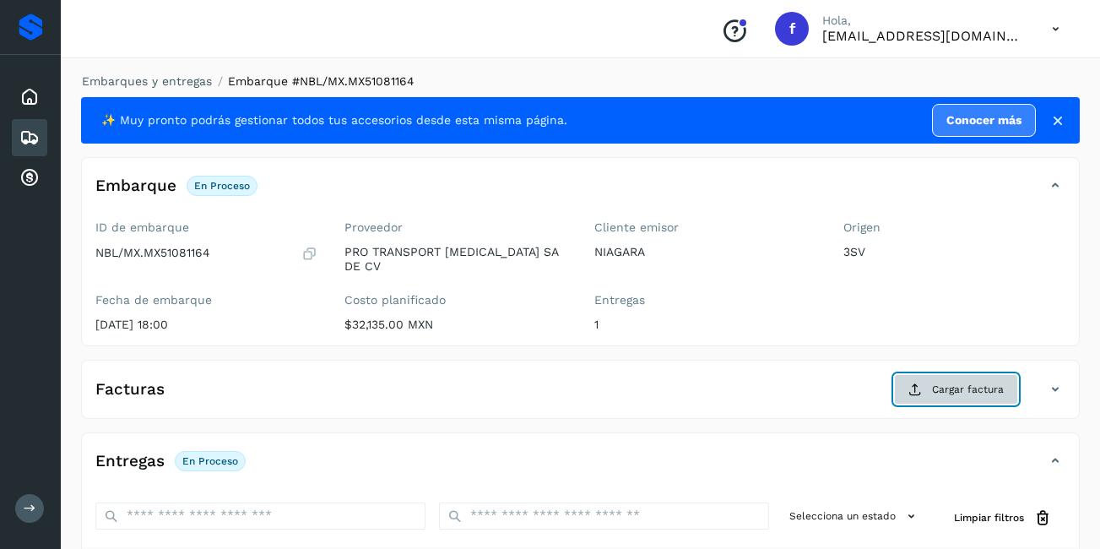
click at [956, 382] on span "Cargar factura" at bounding box center [968, 389] width 72 height 15
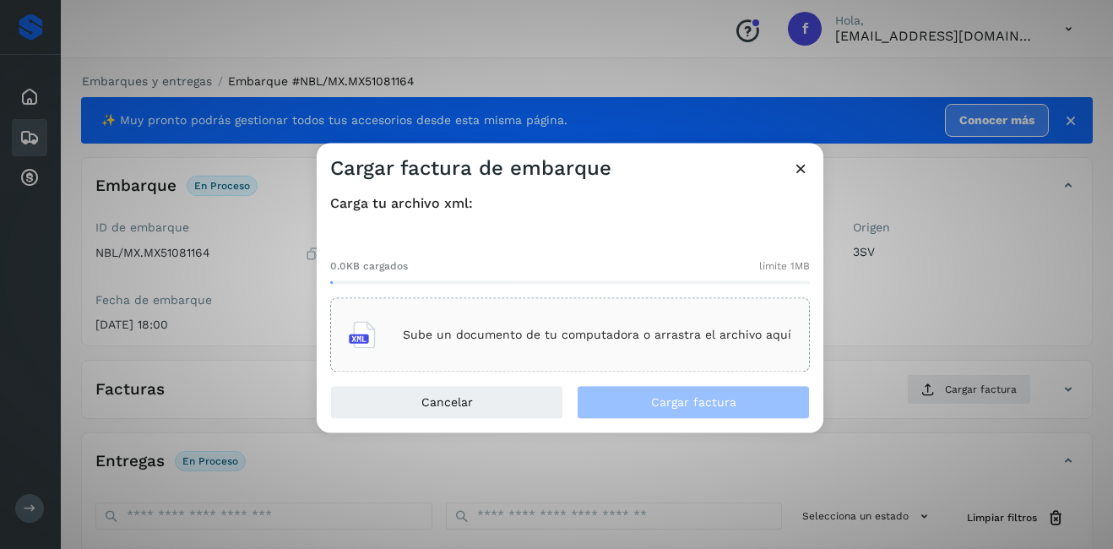
click at [472, 323] on div "Sube un documento de tu computadora o arrastra el archivo aquí" at bounding box center [570, 335] width 442 height 46
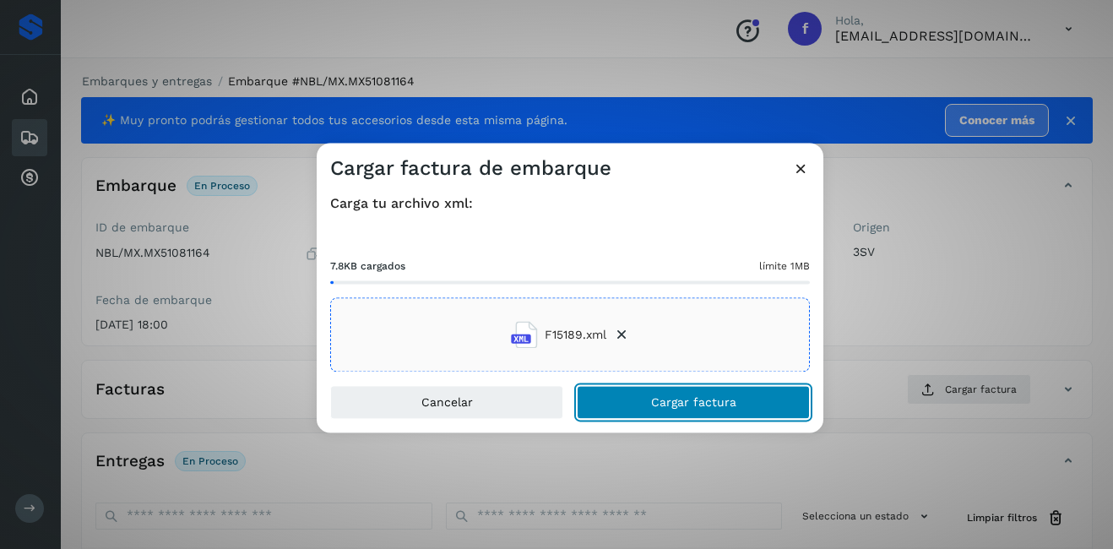
click at [648, 416] on button "Cargar factura" at bounding box center [693, 403] width 233 height 34
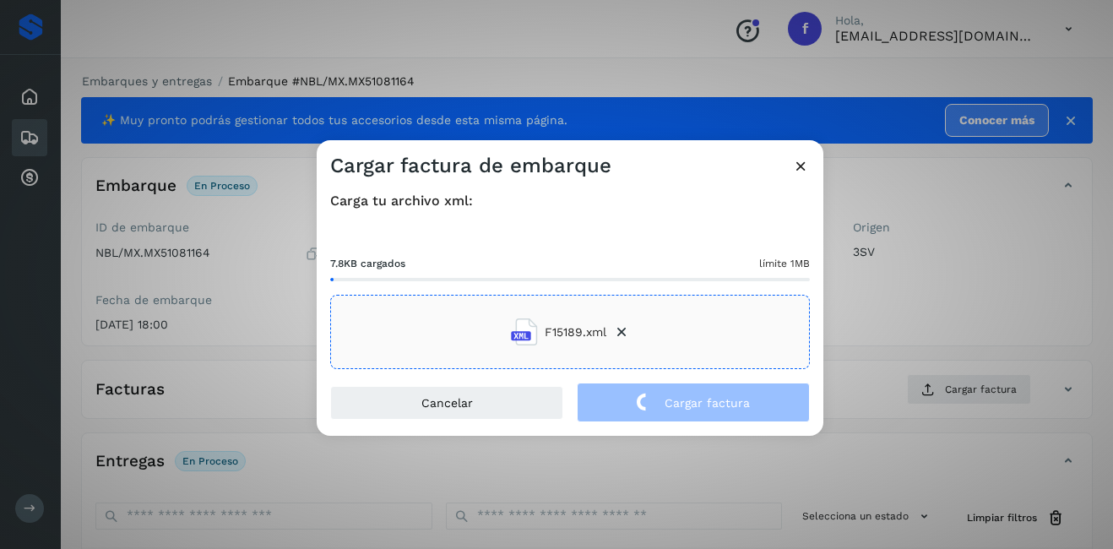
click at [961, 300] on div "Cargar factura de embarque Carga tu archivo xml: 7.8KB cargados límite 1MB F151…" at bounding box center [556, 274] width 1113 height 549
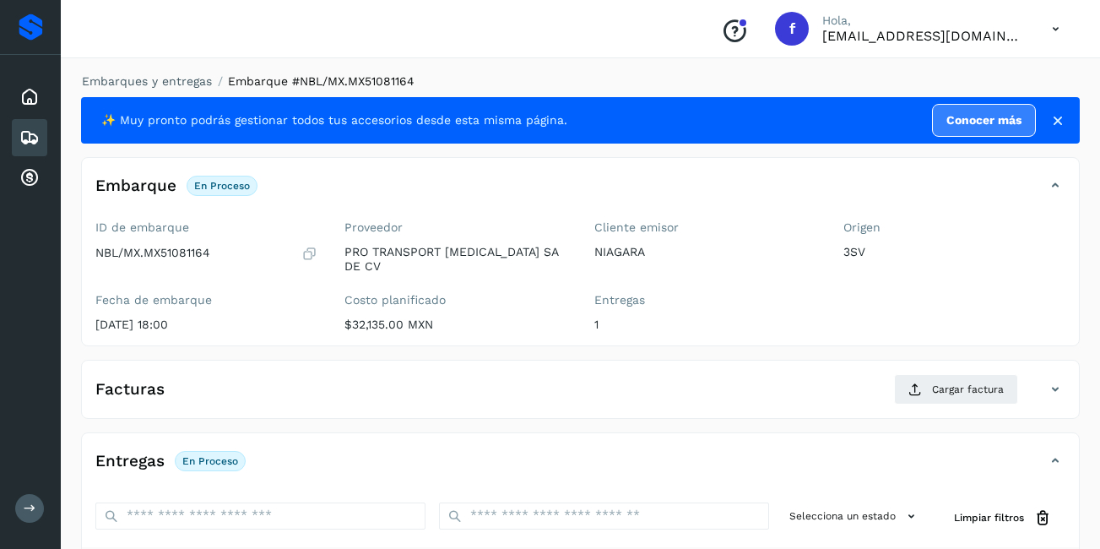
scroll to position [255, 0]
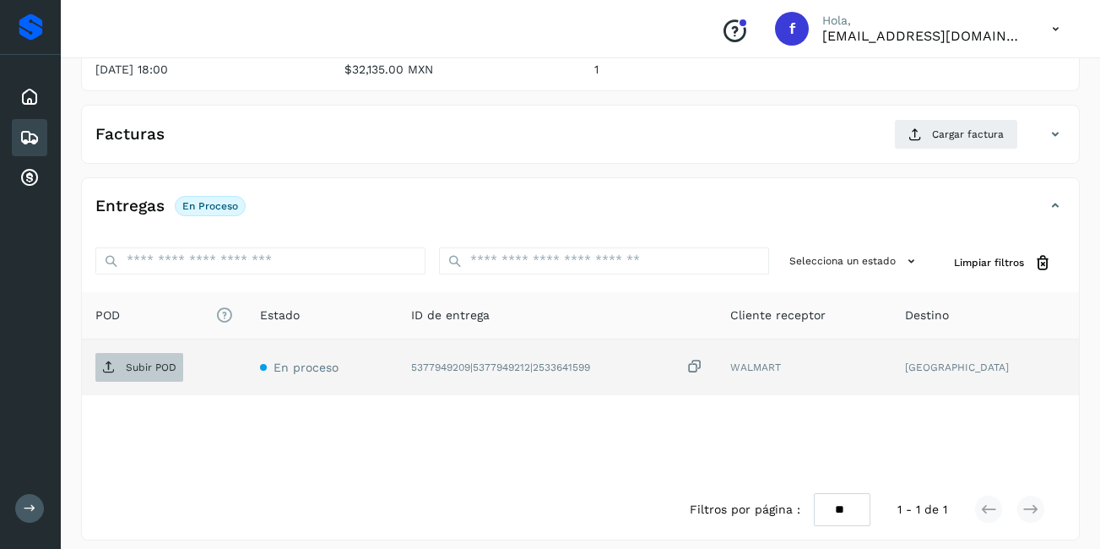
click at [146, 361] on p "Subir POD" at bounding box center [151, 367] width 51 height 12
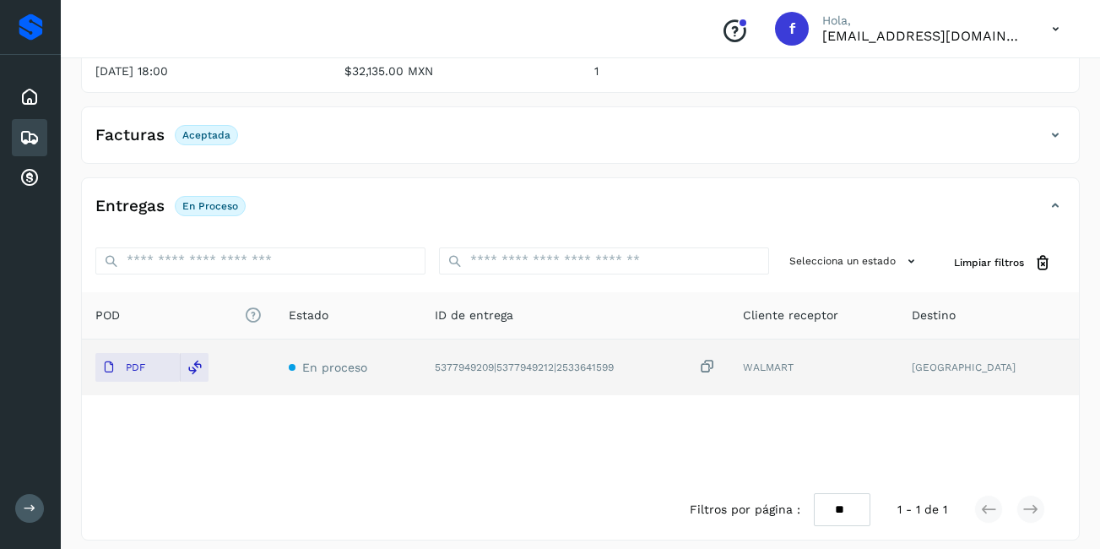
scroll to position [0, 0]
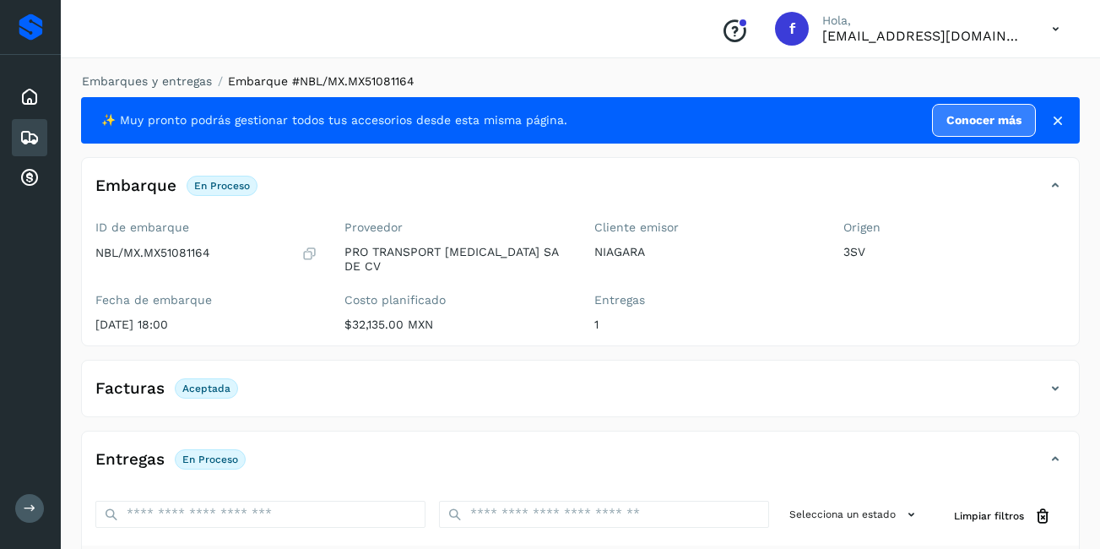
click at [17, 130] on div "Embarques" at bounding box center [29, 137] width 35 height 37
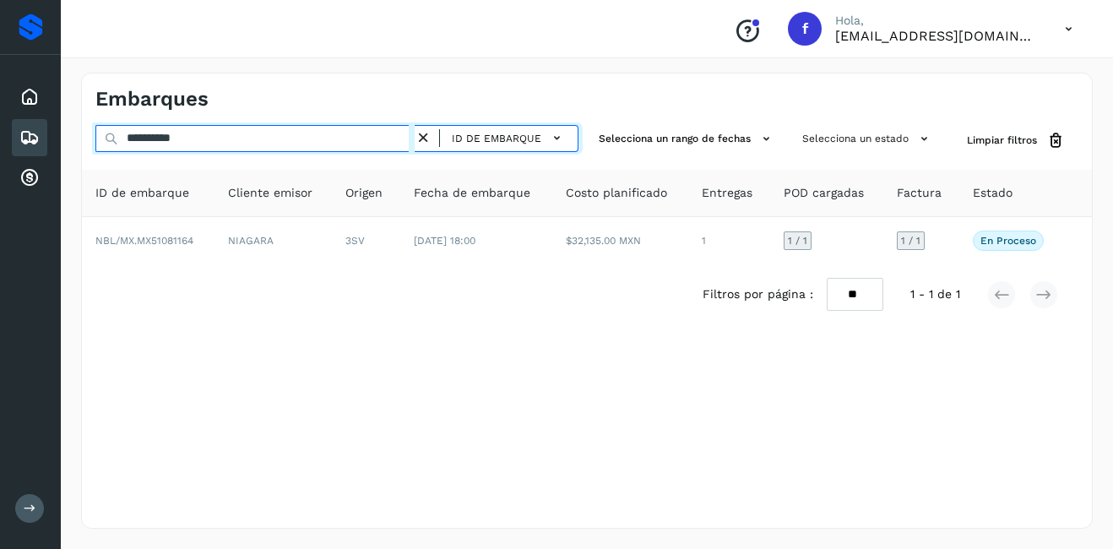
drag, startPoint x: 222, startPoint y: 136, endPoint x: 146, endPoint y: 143, distance: 76.3
click at [145, 145] on input "**********" at bounding box center [254, 138] width 319 height 27
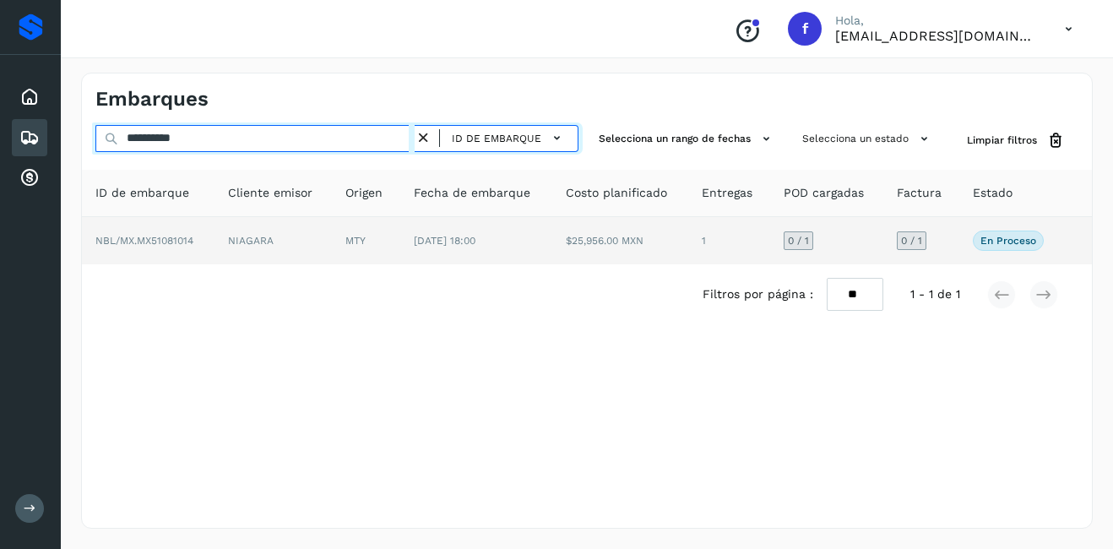
type input "**********"
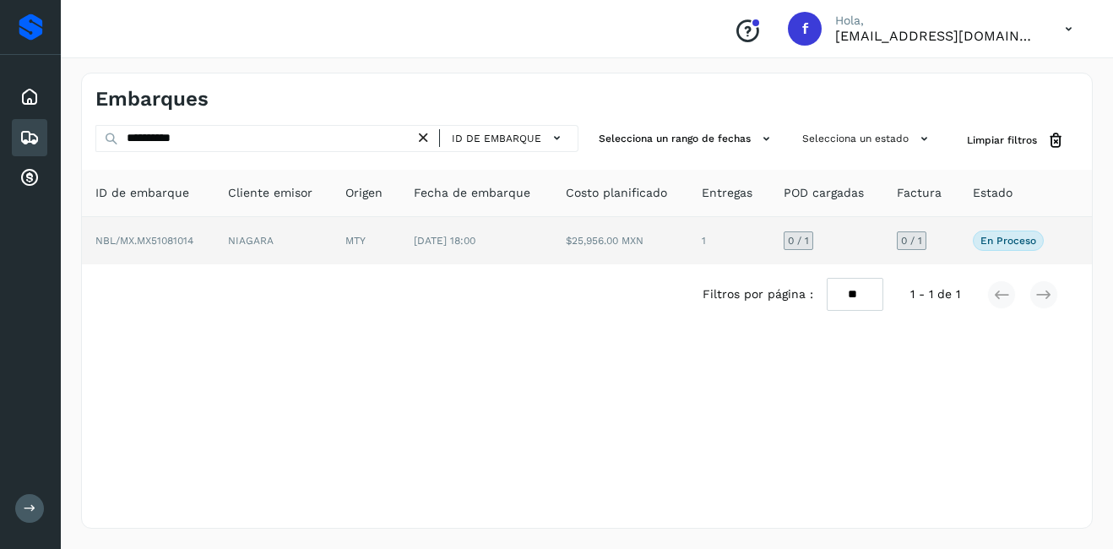
click at [213, 235] on td "NBL/MX.MX51081014" at bounding box center [148, 240] width 133 height 47
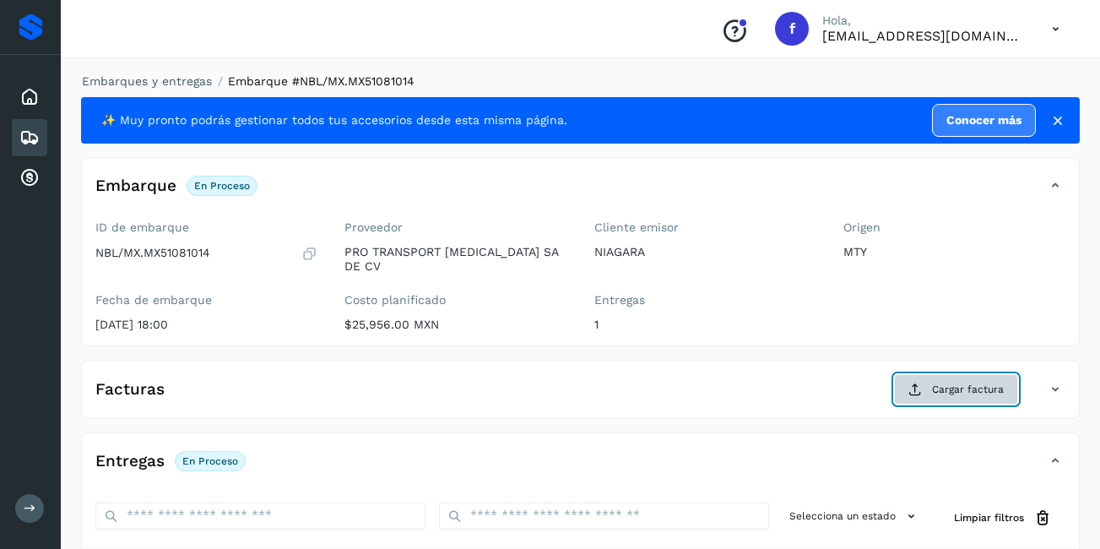
click at [976, 382] on span "Cargar factura" at bounding box center [968, 389] width 72 height 15
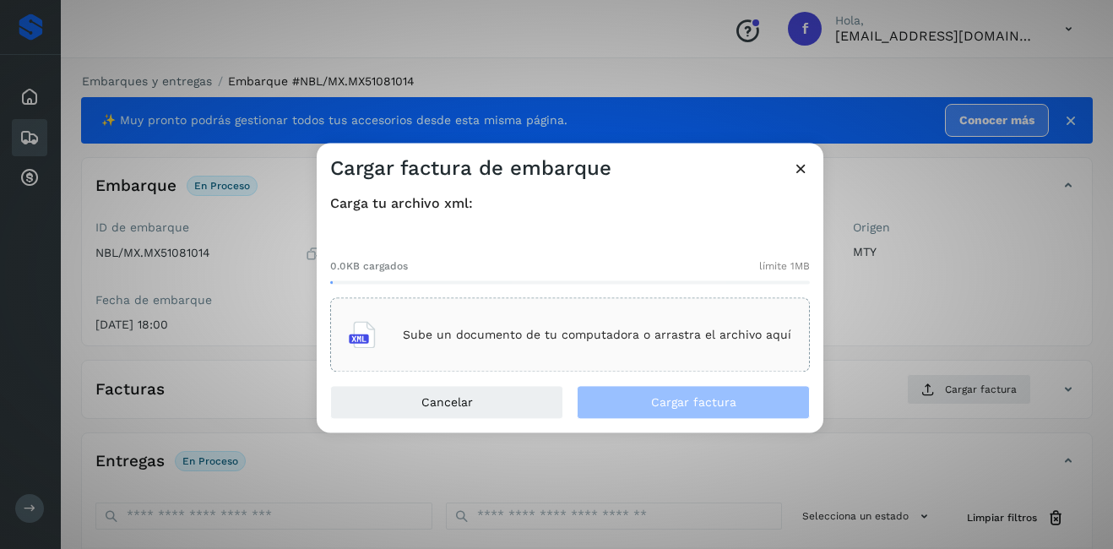
click at [611, 349] on div "Sube un documento de tu computadora o arrastra el archivo aquí" at bounding box center [570, 335] width 442 height 46
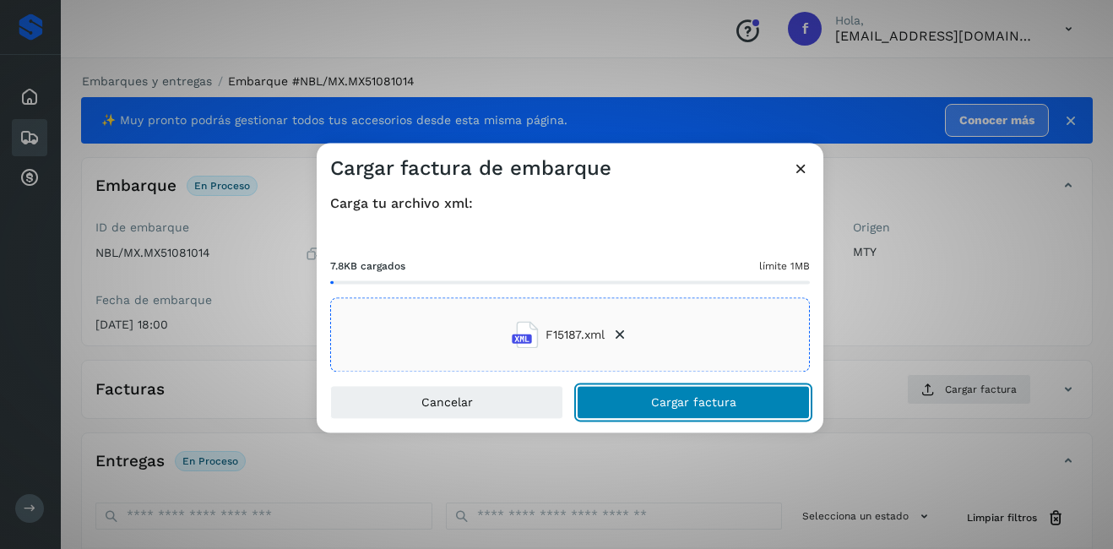
click at [651, 399] on span "Cargar factura" at bounding box center [693, 403] width 85 height 12
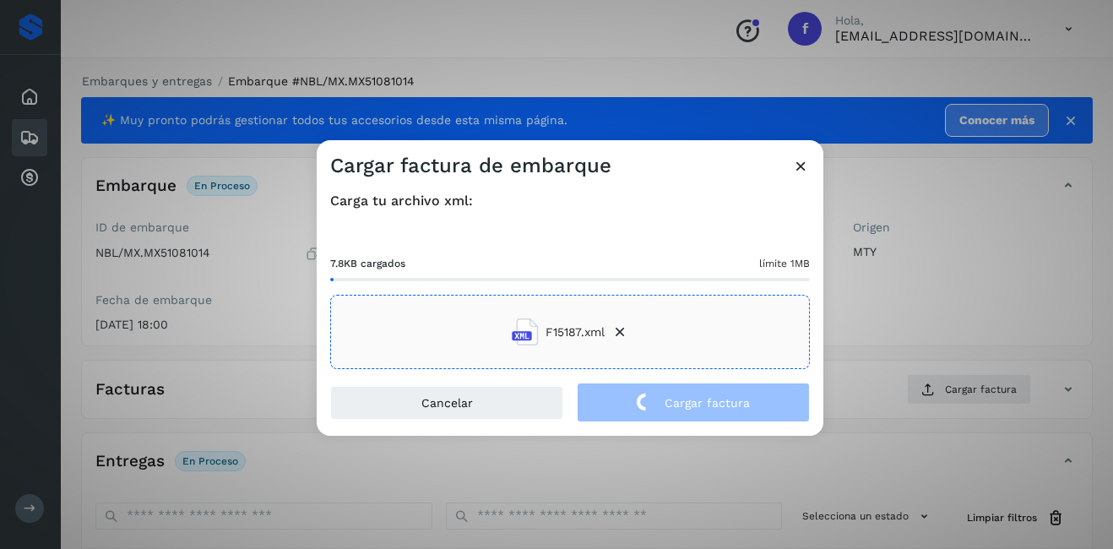
click at [934, 290] on div "Cargar factura de embarque Carga tu archivo xml: 7.8KB cargados límite 1MB F151…" at bounding box center [556, 274] width 1113 height 549
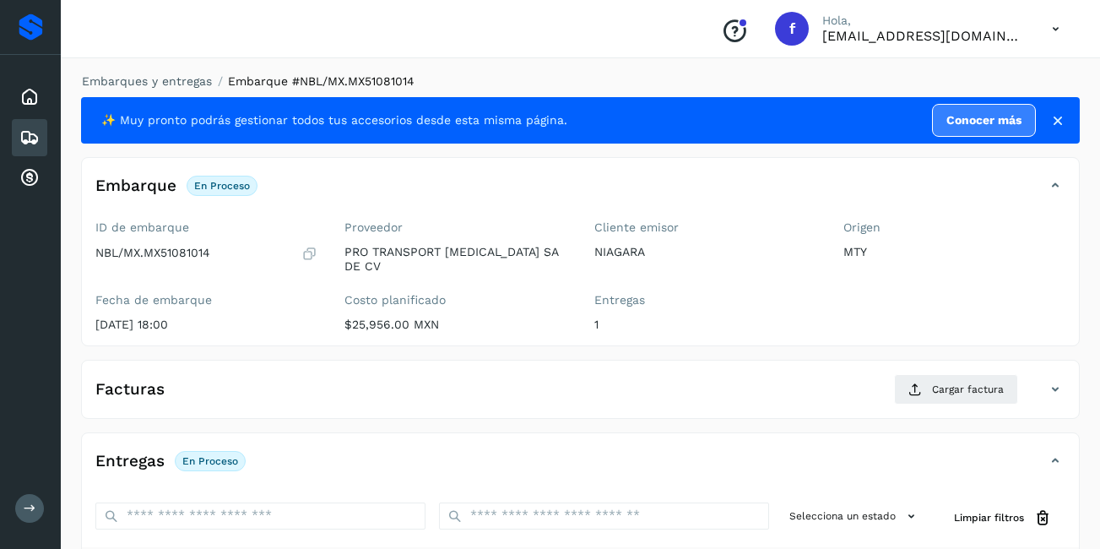
scroll to position [255, 0]
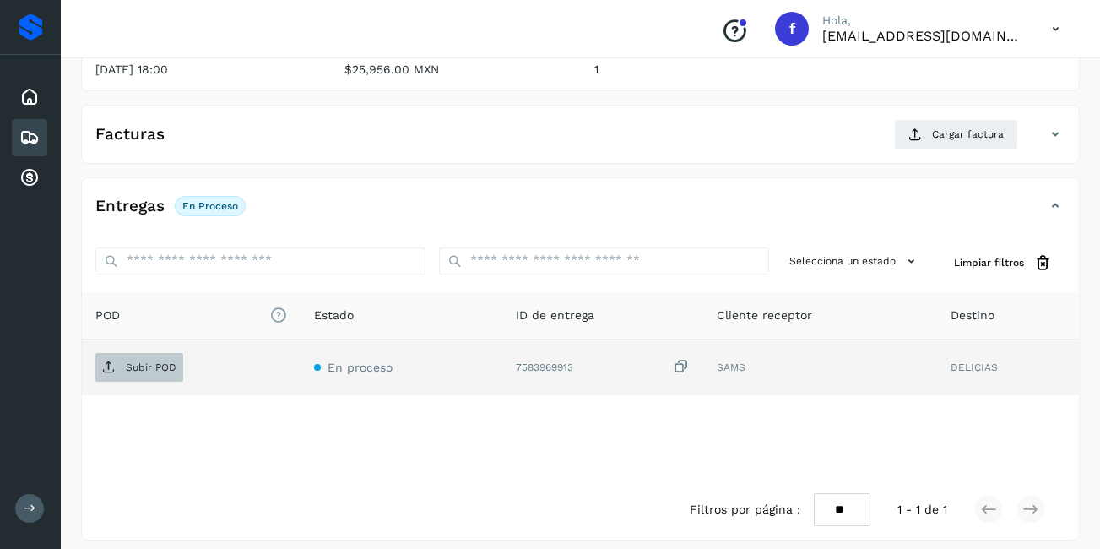
click at [164, 361] on p "Subir POD" at bounding box center [151, 367] width 51 height 12
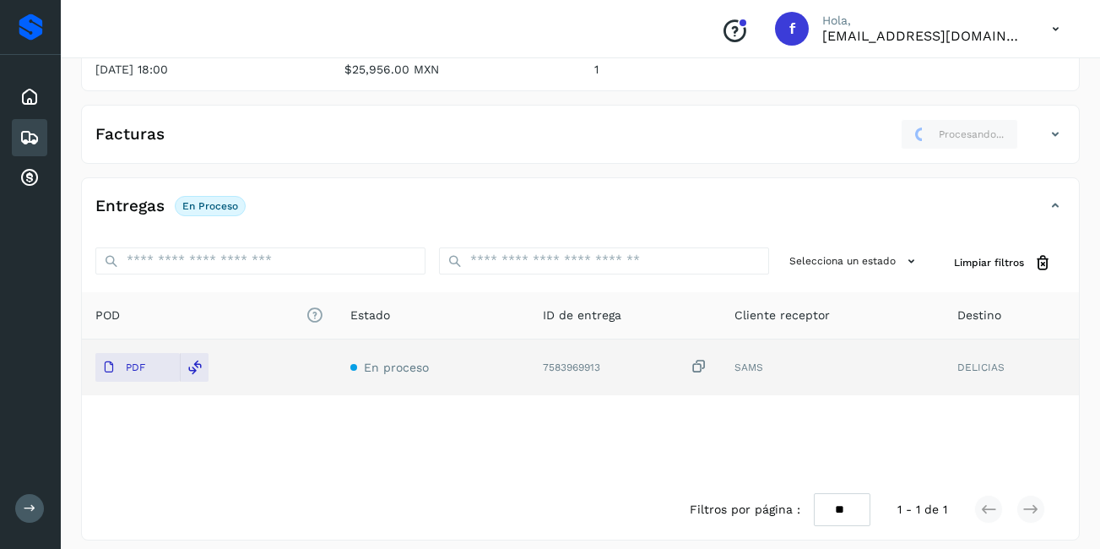
scroll to position [2, 0]
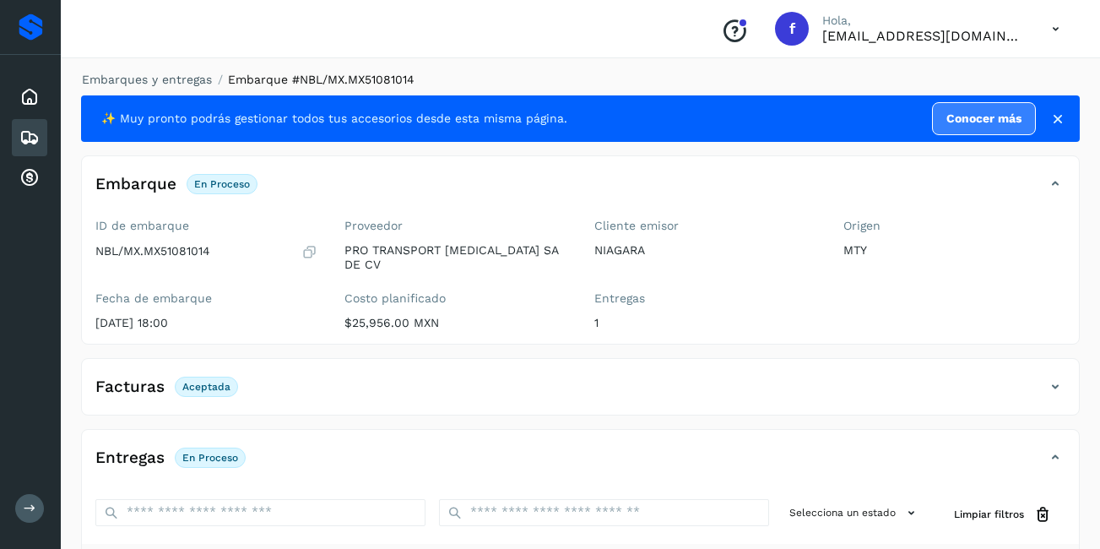
click at [38, 140] on icon at bounding box center [29, 138] width 20 height 20
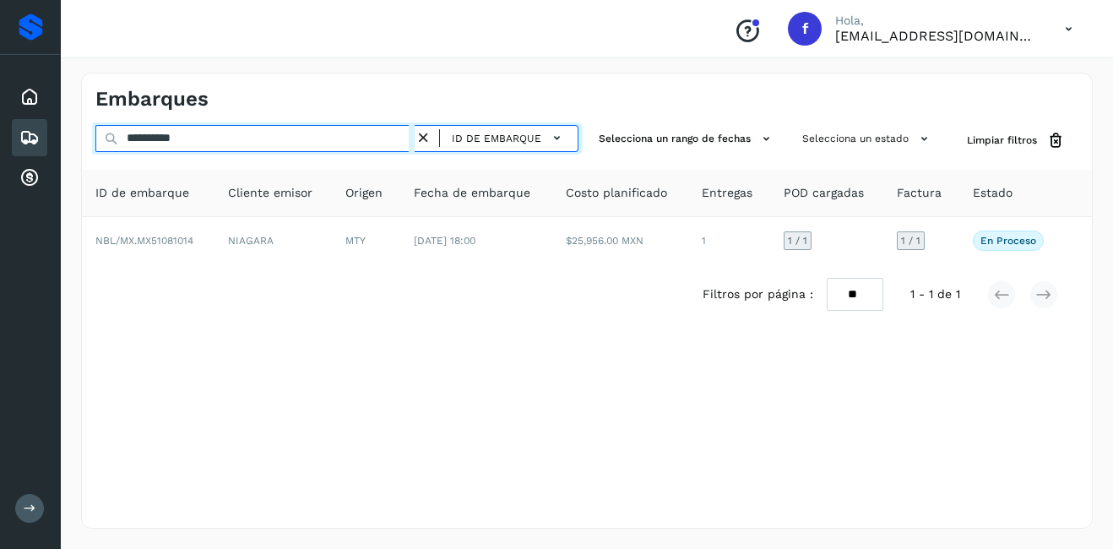
drag, startPoint x: 216, startPoint y: 143, endPoint x: 147, endPoint y: 154, distance: 70.1
click at [147, 154] on div "**********" at bounding box center [336, 140] width 483 height 31
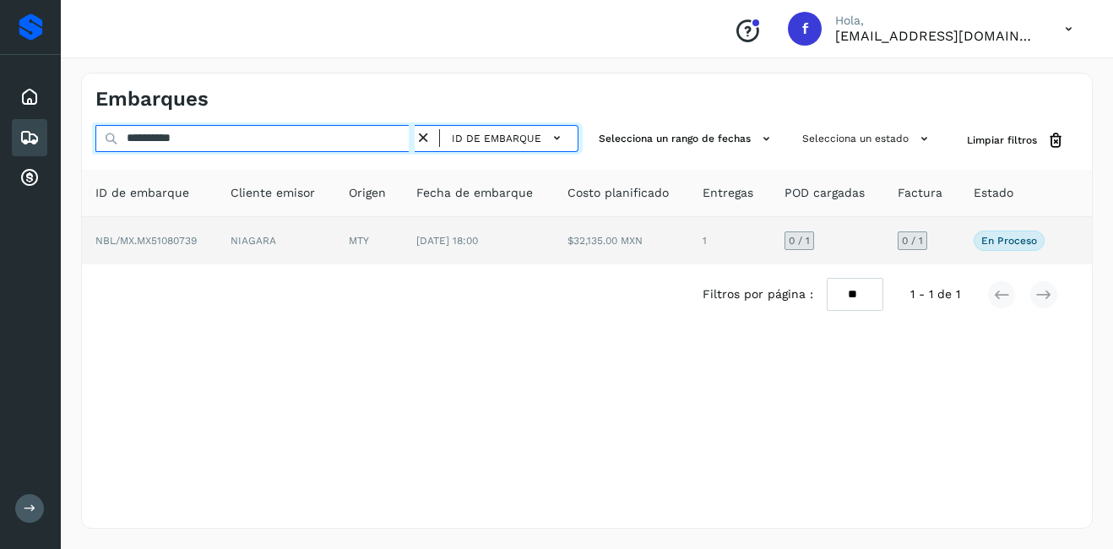
type input "**********"
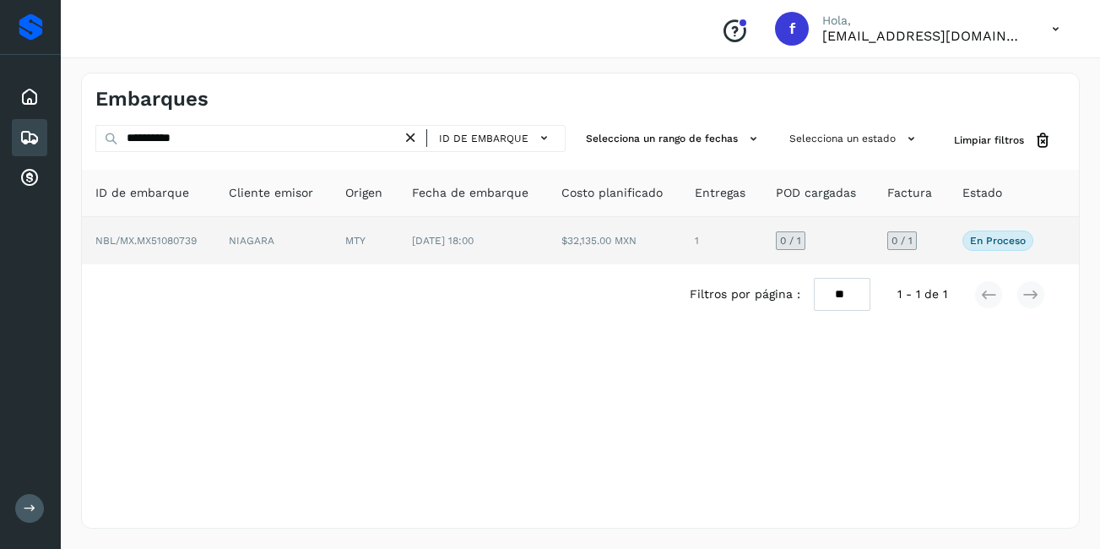
click at [245, 238] on td "NIAGARA" at bounding box center [273, 240] width 116 height 47
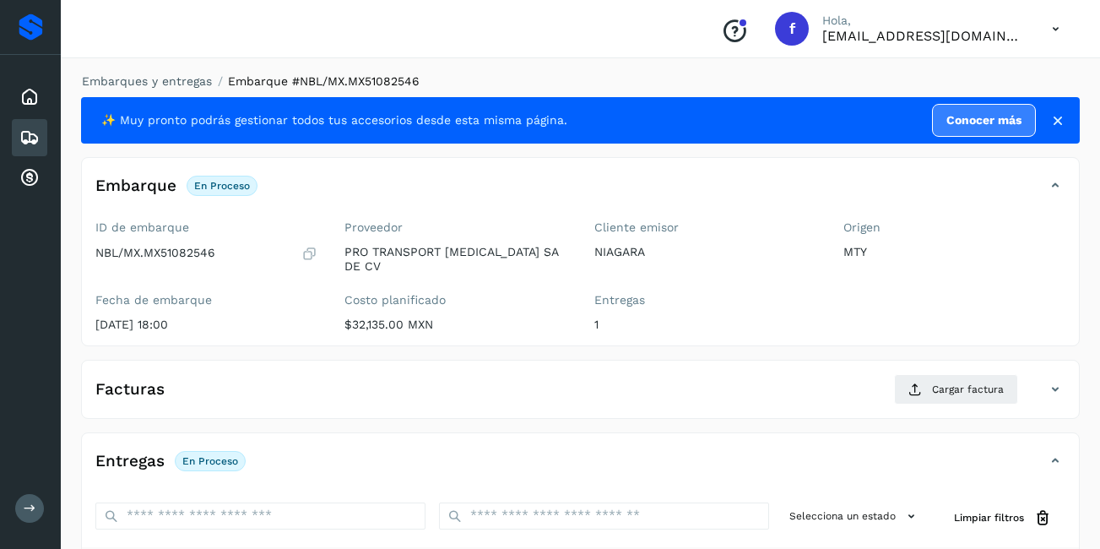
click at [25, 137] on icon at bounding box center [29, 138] width 20 height 20
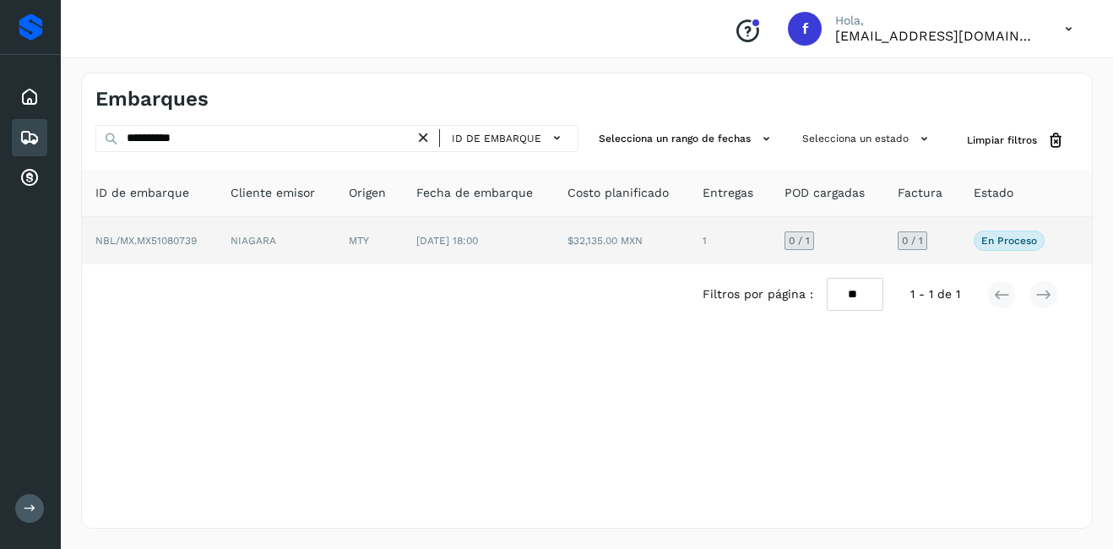
click at [242, 235] on td "NIAGARA" at bounding box center [275, 240] width 117 height 47
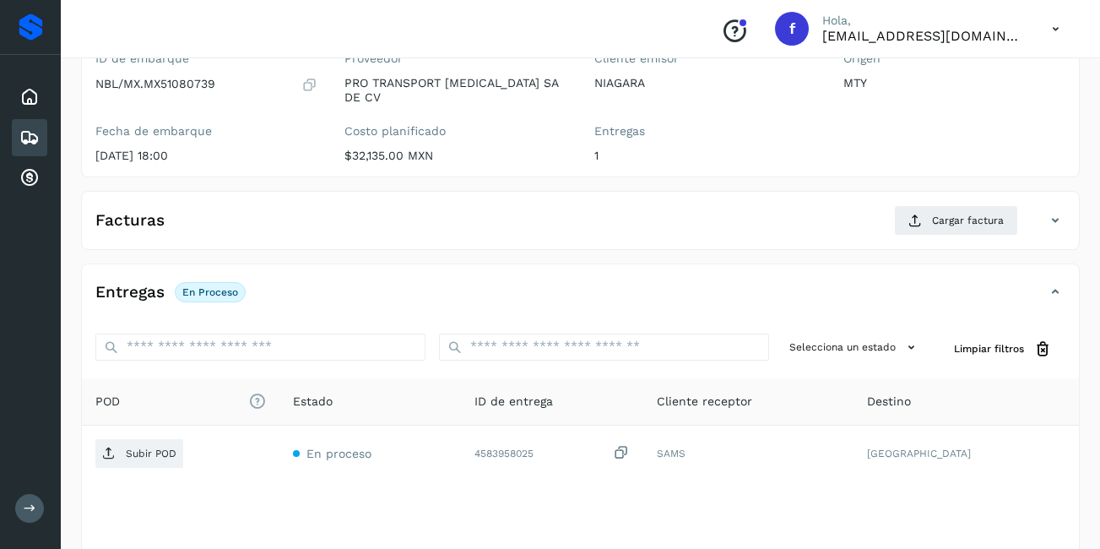
scroll to position [253, 0]
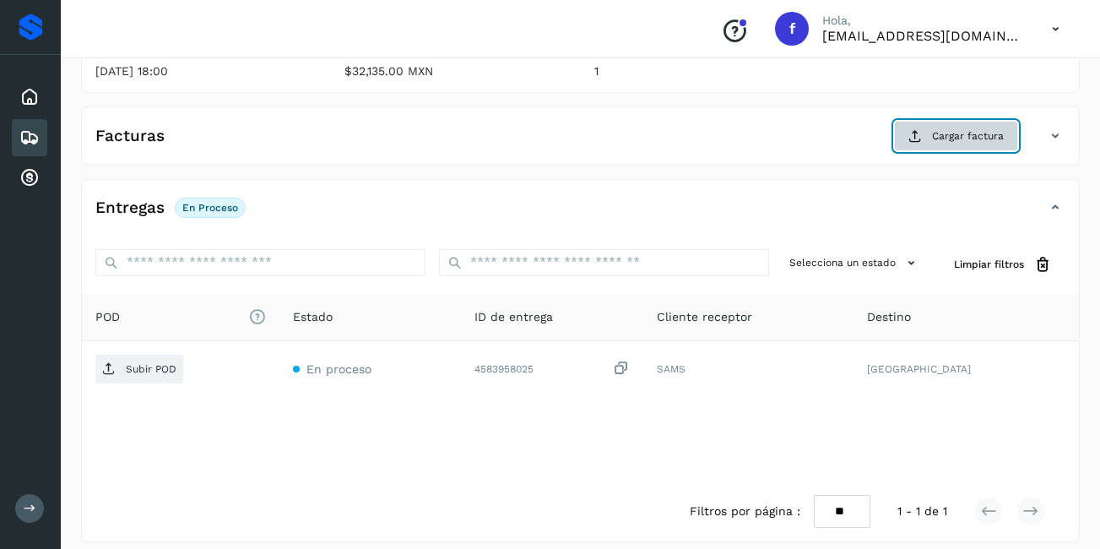
click at [926, 129] on button "Cargar factura" at bounding box center [956, 136] width 124 height 30
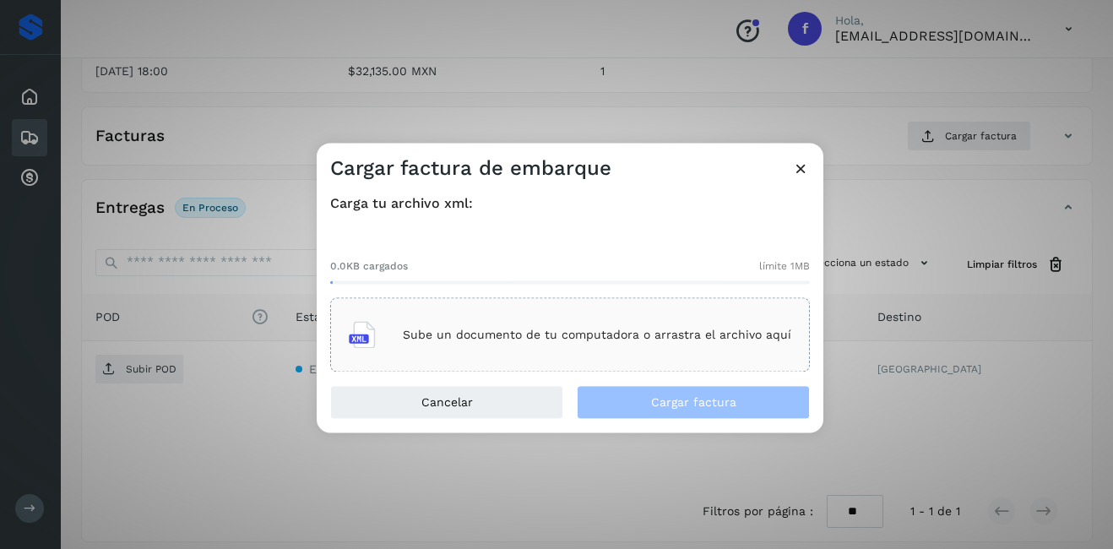
click at [605, 315] on div "Sube un documento de tu computadora o arrastra el archivo aquí" at bounding box center [570, 335] width 442 height 46
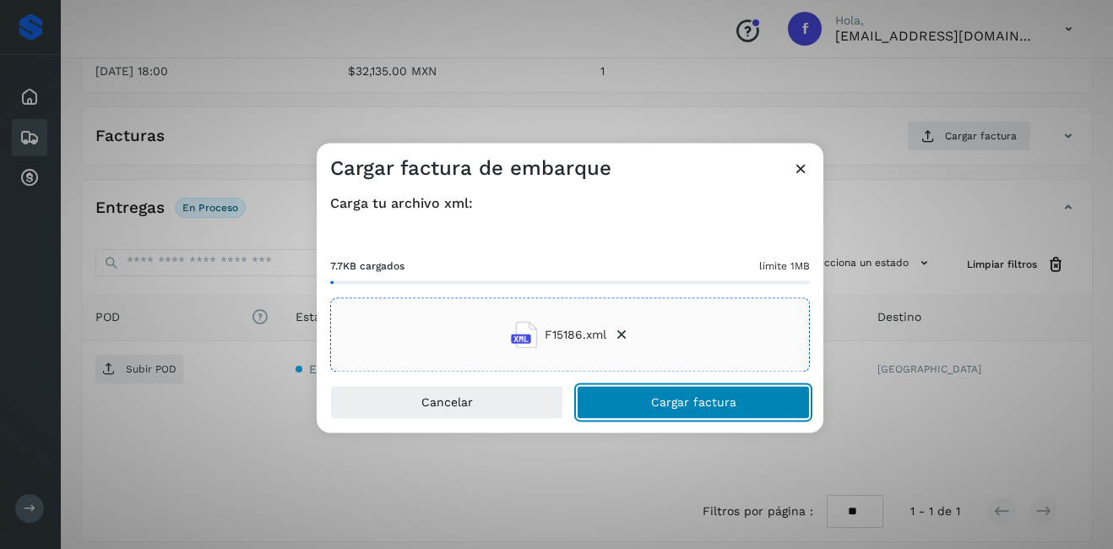
click at [687, 412] on button "Cargar factura" at bounding box center [693, 403] width 233 height 34
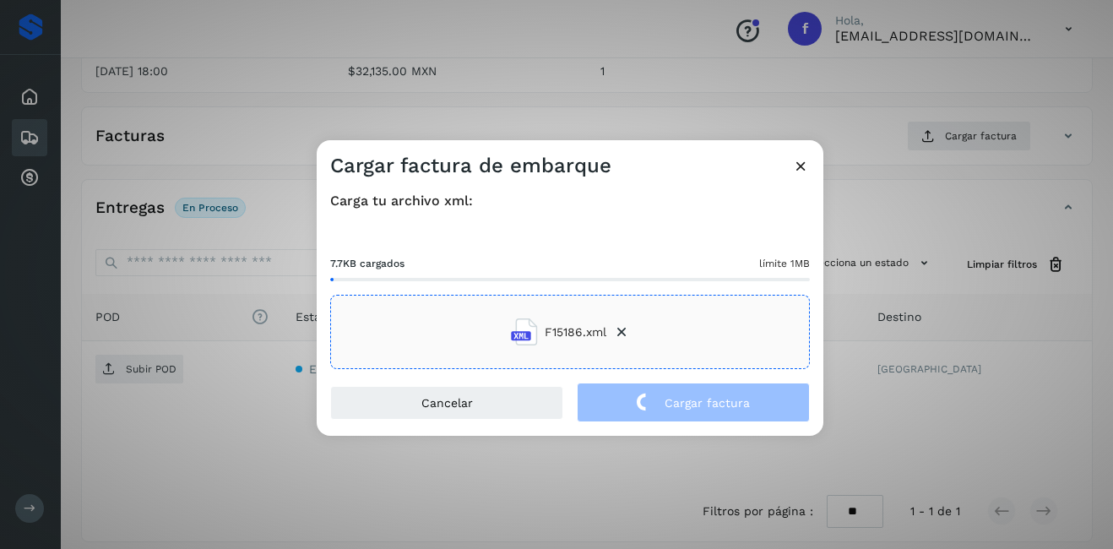
click at [858, 365] on div "Cargar factura de embarque Carga tu archivo xml: 7.7KB cargados límite 1MB F151…" at bounding box center [556, 274] width 1113 height 549
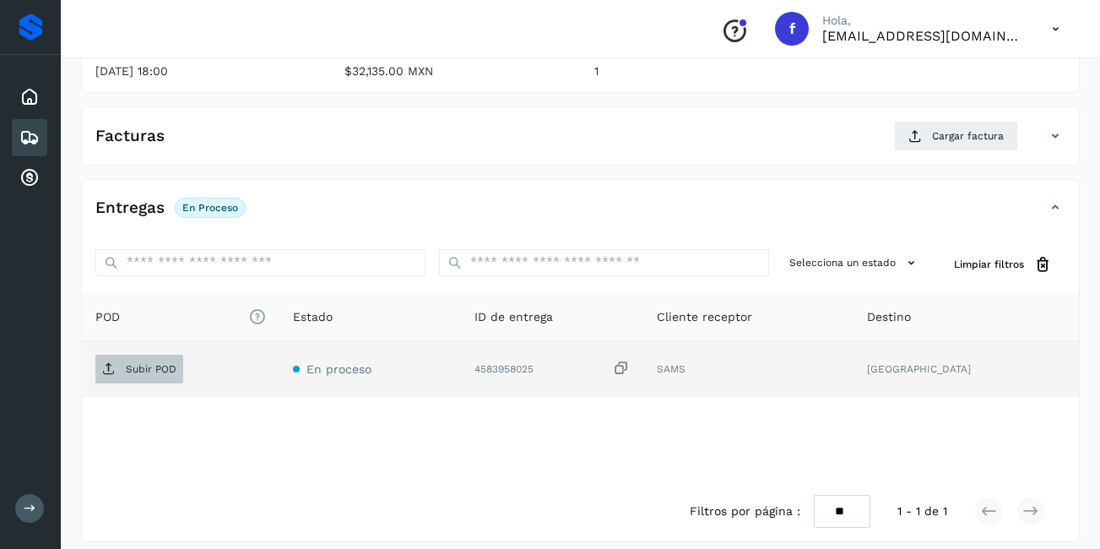
click at [159, 356] on span "Subir POD" at bounding box center [139, 369] width 88 height 27
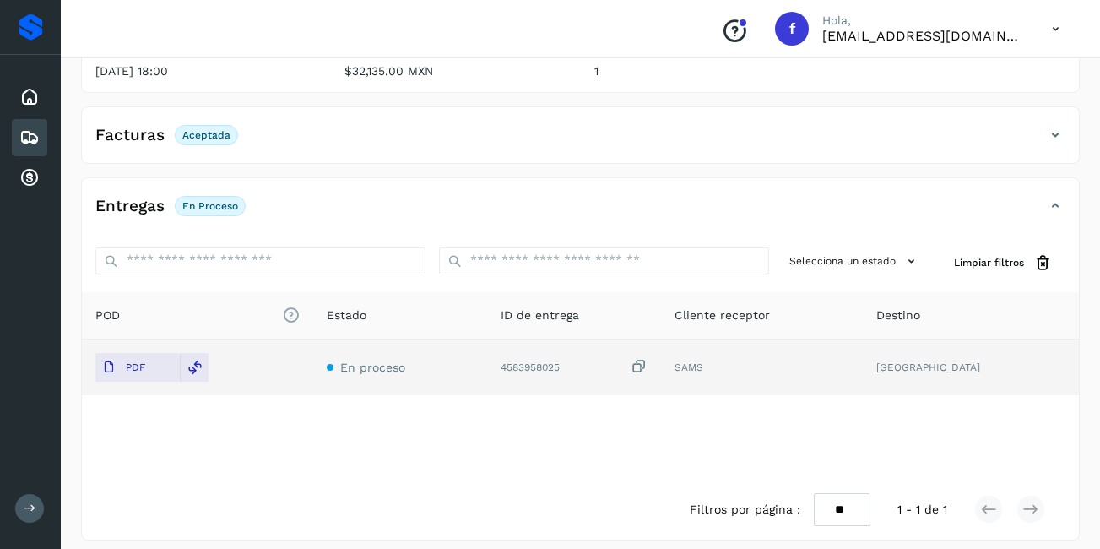
click at [41, 134] on div "Embarques" at bounding box center [29, 137] width 35 height 37
